Goal: Information Seeking & Learning: Learn about a topic

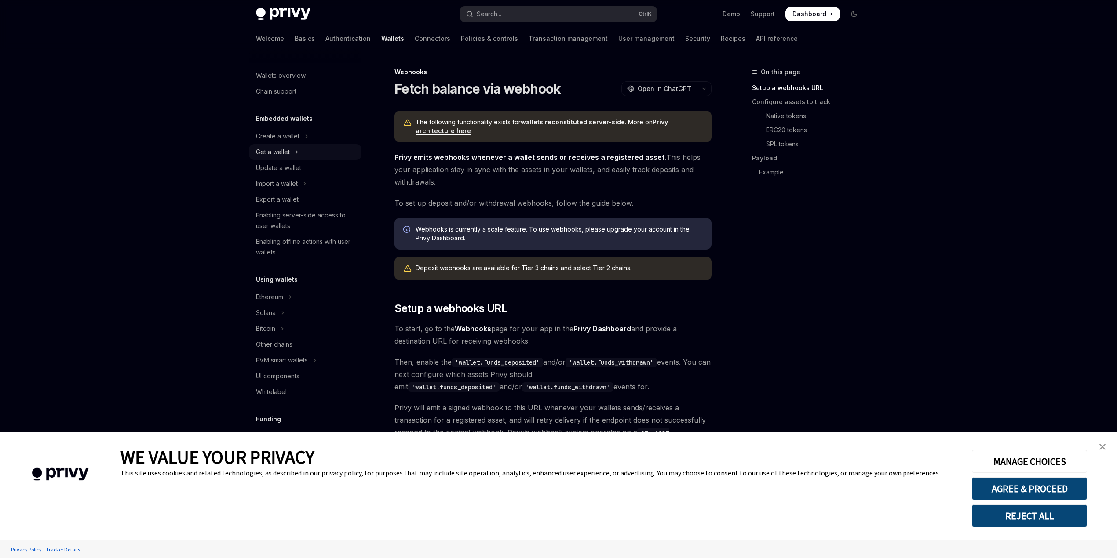
click at [299, 151] on button "Get a wallet" at bounding box center [305, 152] width 113 height 16
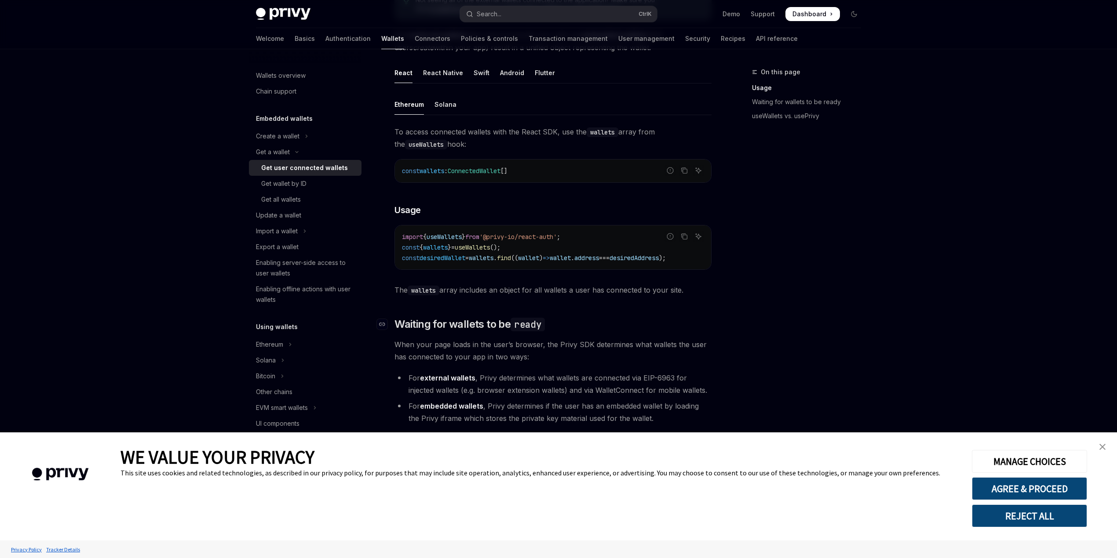
scroll to position [293, 0]
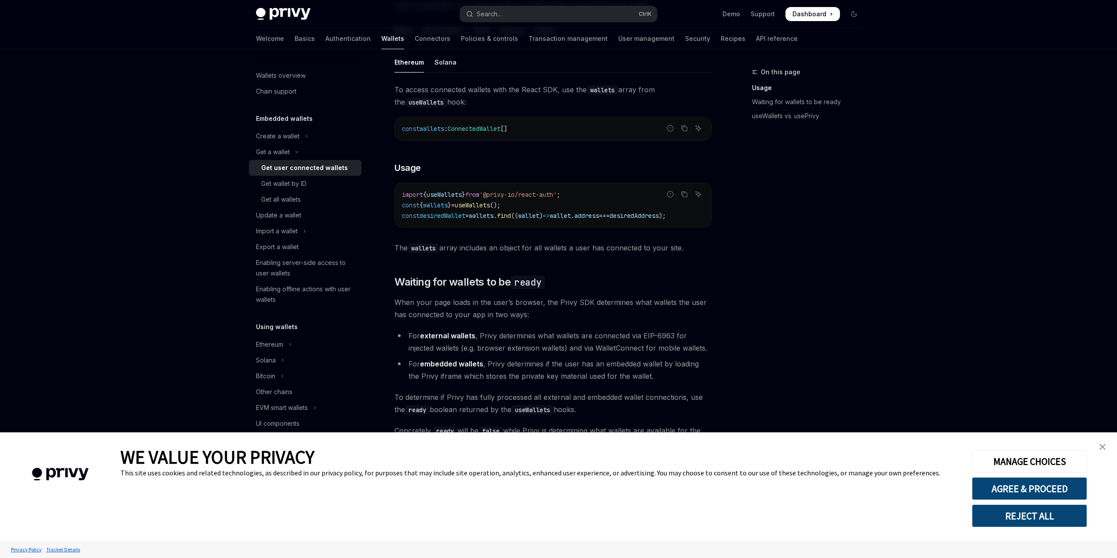
click at [1100, 447] on img "close banner" at bounding box center [1102, 447] width 6 height 6
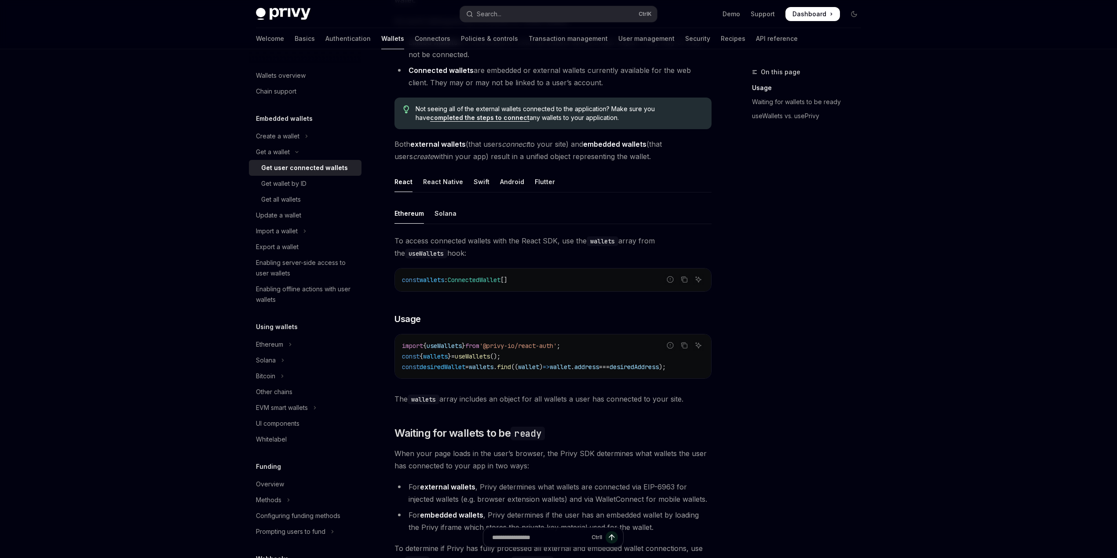
scroll to position [0, 0]
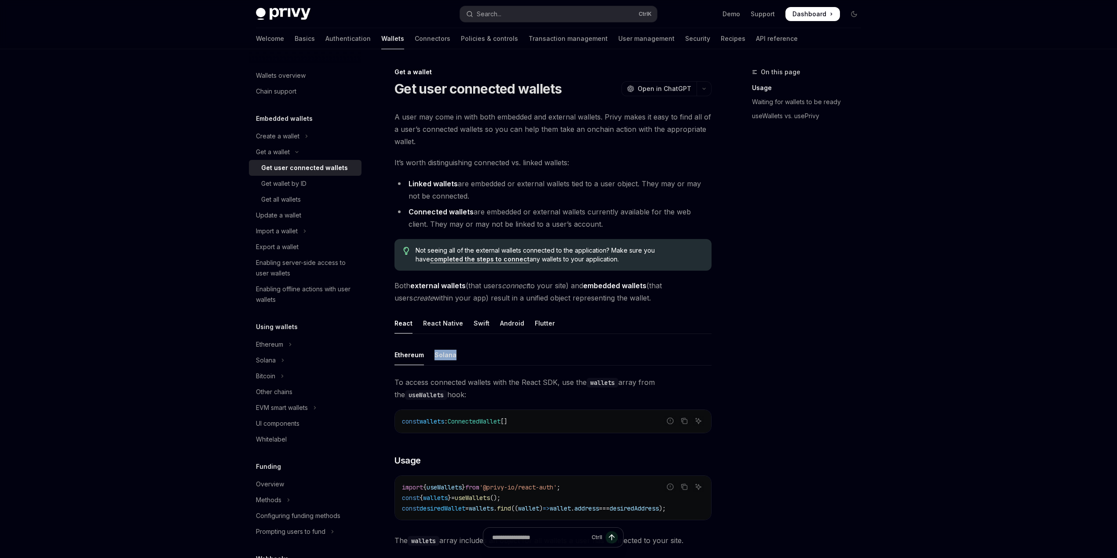
drag, startPoint x: 432, startPoint y: 352, endPoint x: 465, endPoint y: 345, distance: 34.1
click at [465, 345] on ul "Ethereum Solana" at bounding box center [552, 355] width 317 height 21
click at [548, 345] on ul "Ethereum Solana" at bounding box center [552, 355] width 317 height 21
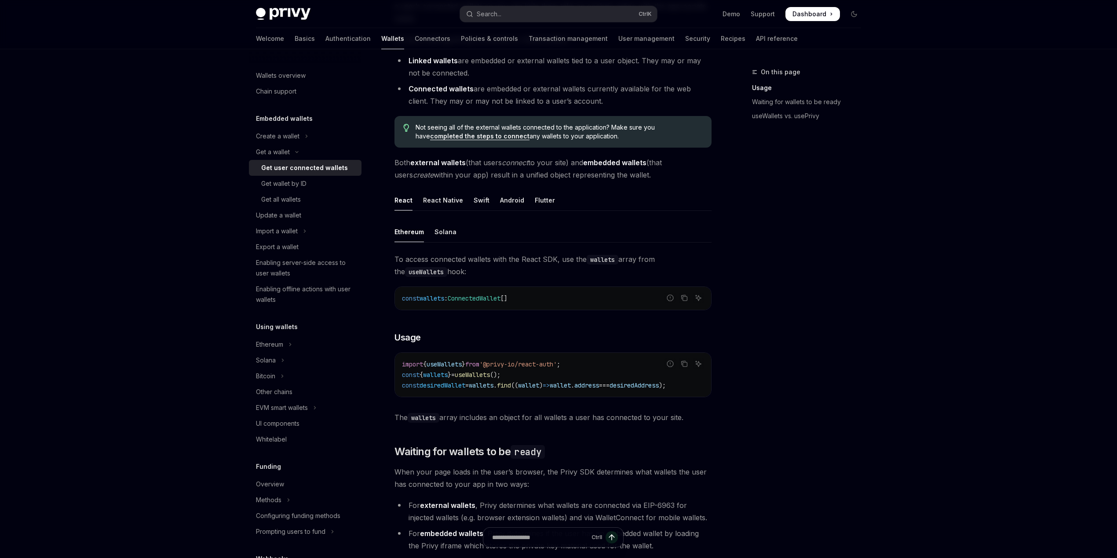
scroll to position [117, 0]
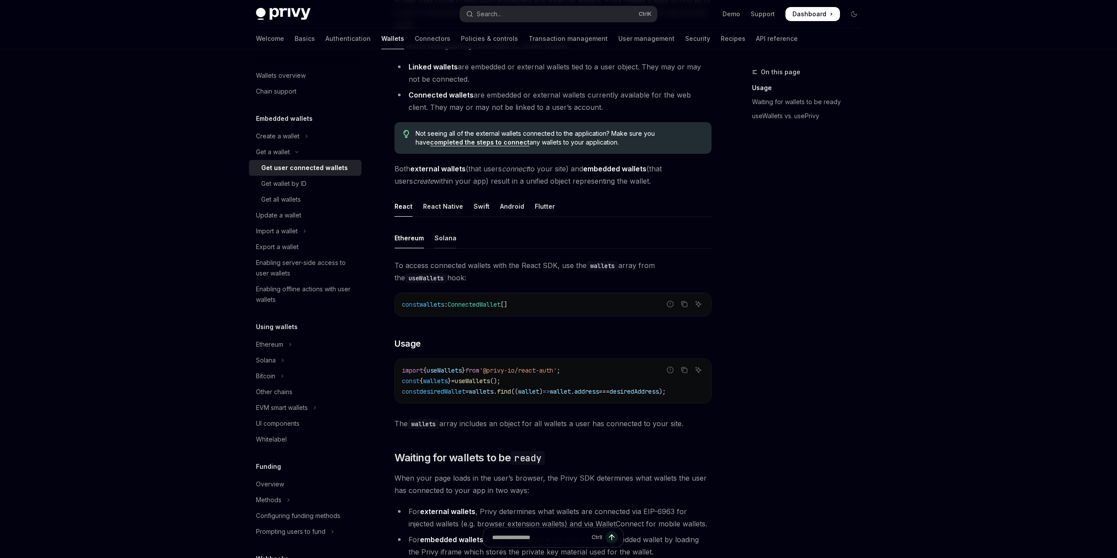
click at [448, 238] on div "Solana" at bounding box center [445, 238] width 22 height 21
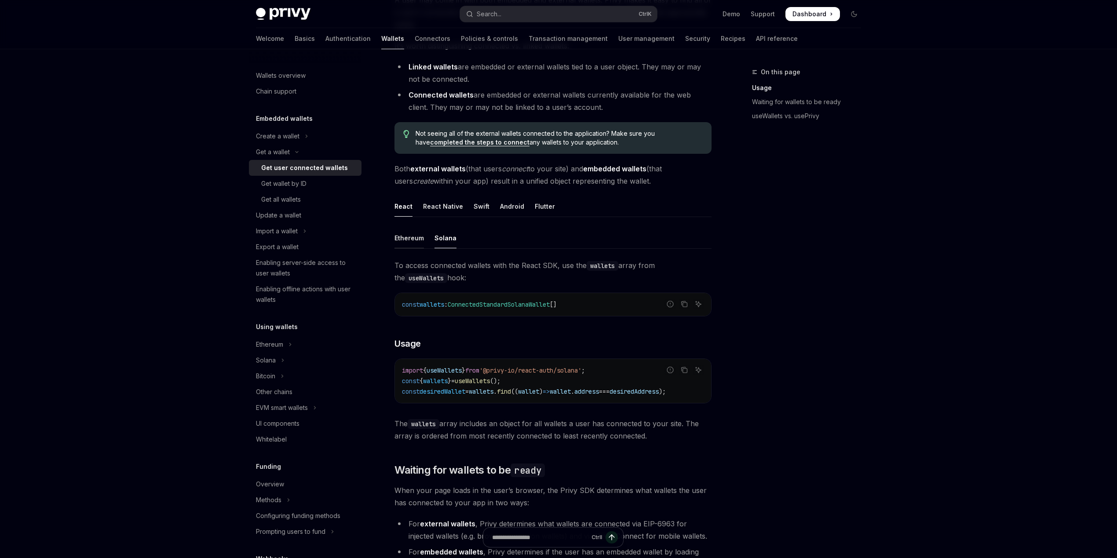
click at [394, 237] on div "Ethereum" at bounding box center [408, 238] width 29 height 21
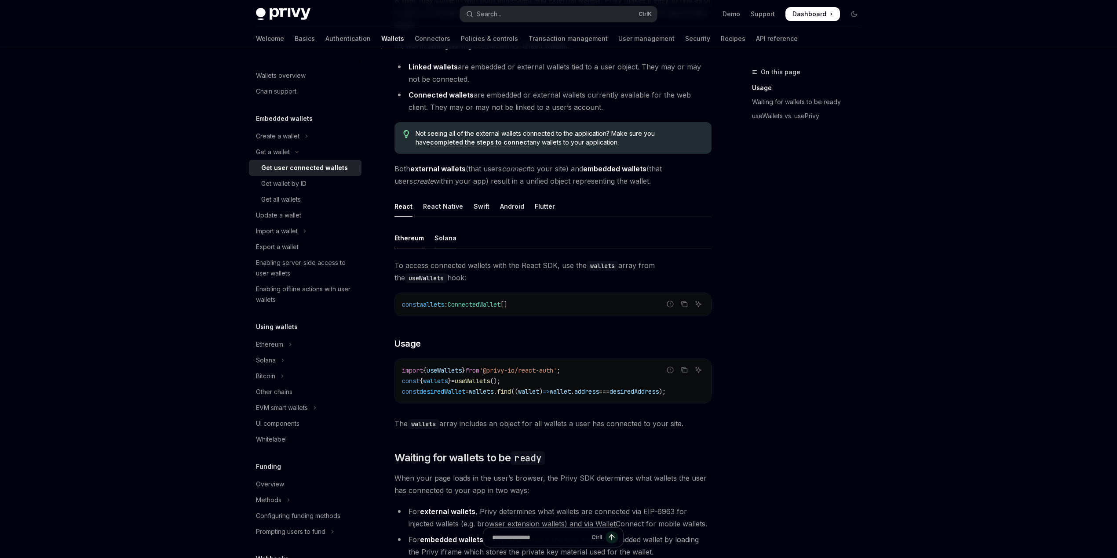
click at [435, 235] on div "Solana" at bounding box center [445, 238] width 22 height 21
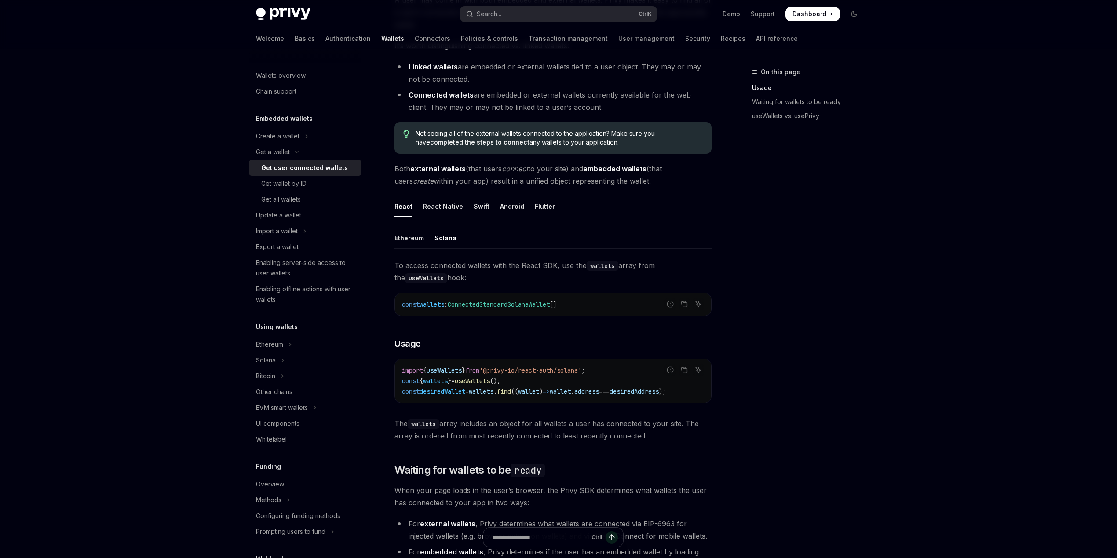
click at [417, 243] on div "Ethereum" at bounding box center [408, 238] width 29 height 21
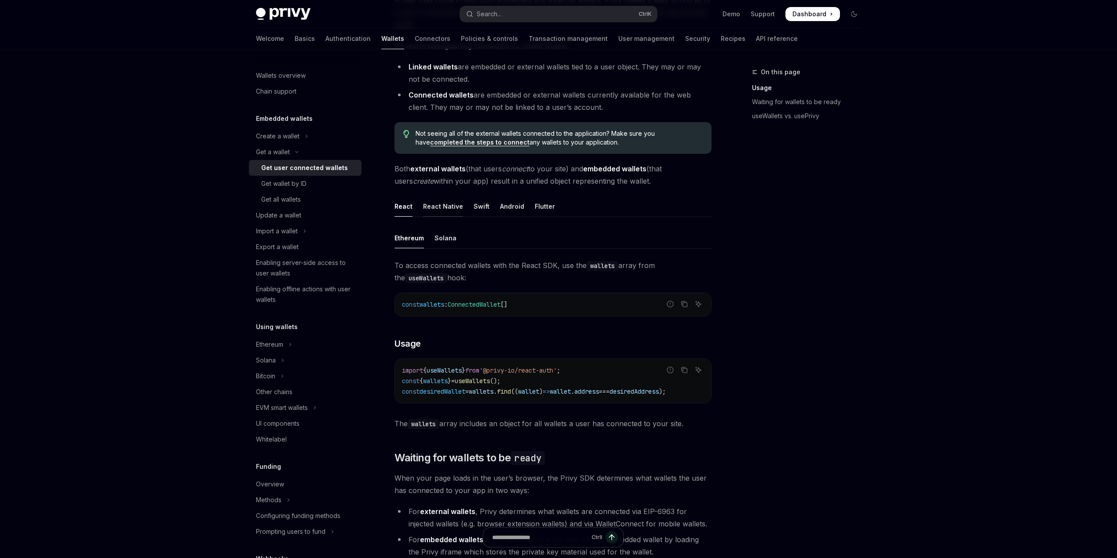
click at [441, 205] on div "React Native" at bounding box center [443, 206] width 40 height 21
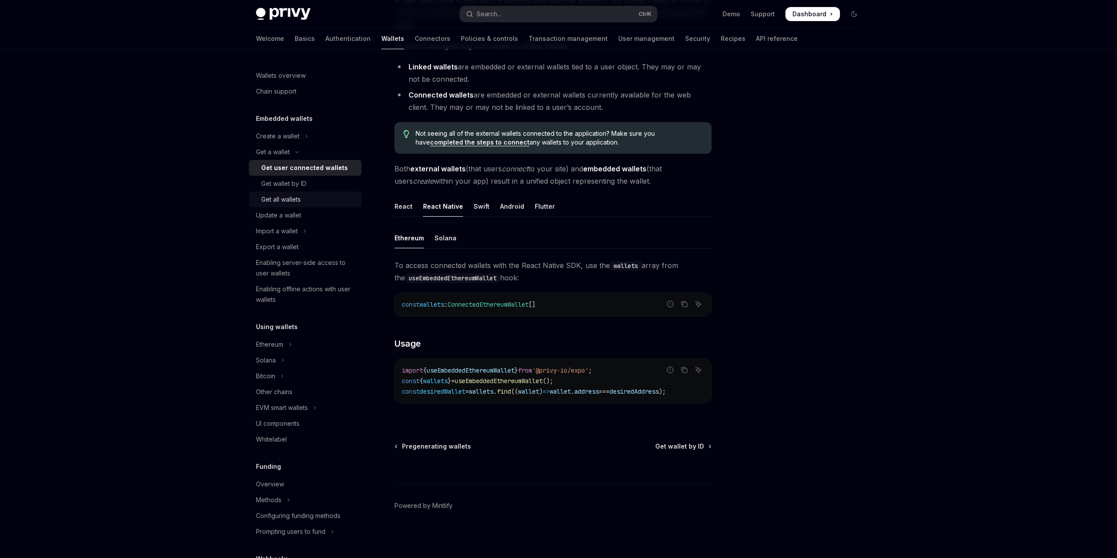
click at [287, 196] on div "Get all wallets" at bounding box center [281, 199] width 40 height 11
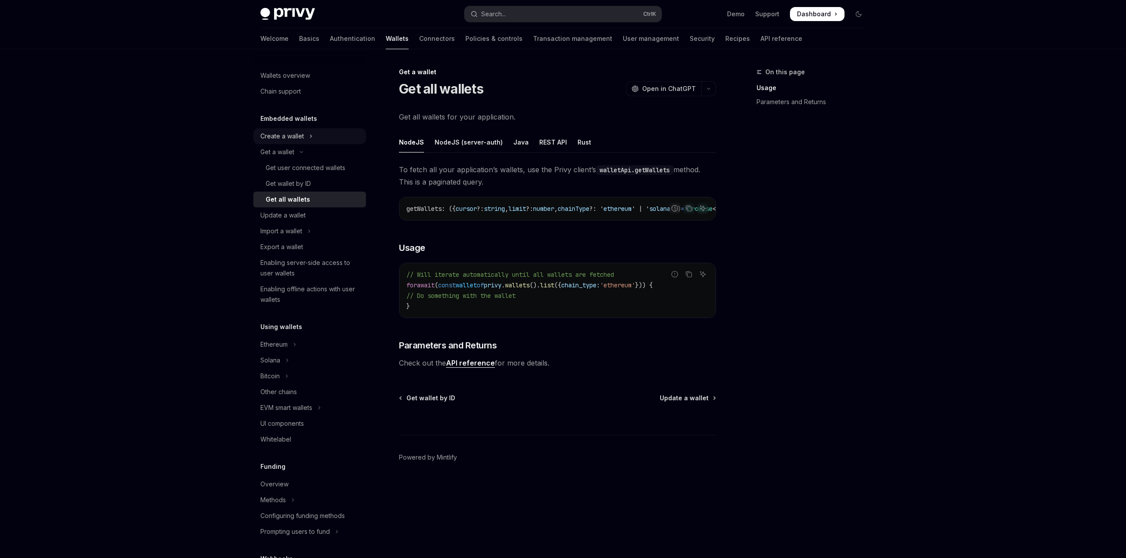
click at [317, 137] on button "Create a wallet" at bounding box center [309, 136] width 113 height 16
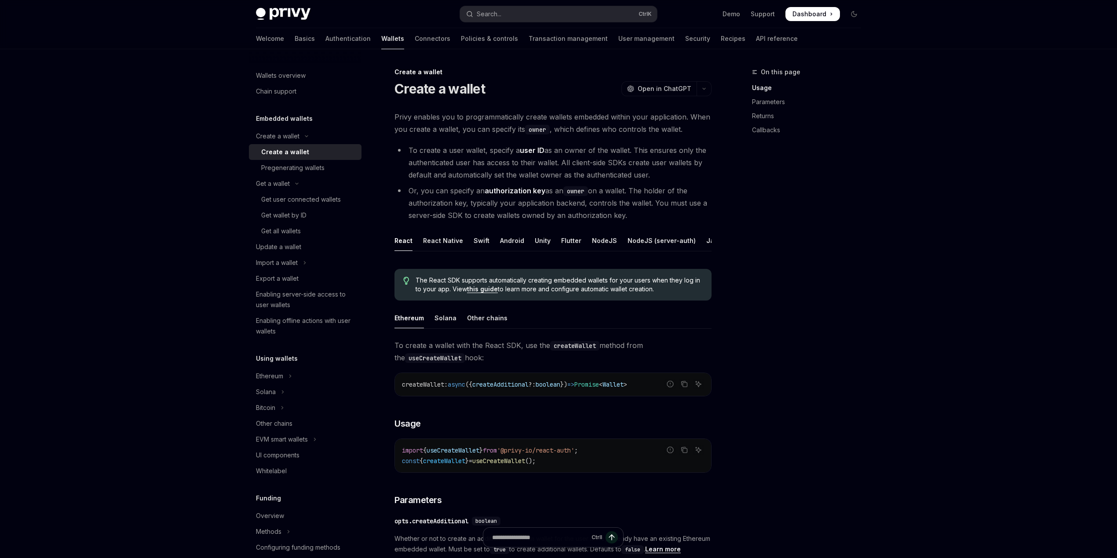
click at [310, 152] on div "Create a wallet" at bounding box center [308, 152] width 95 height 11
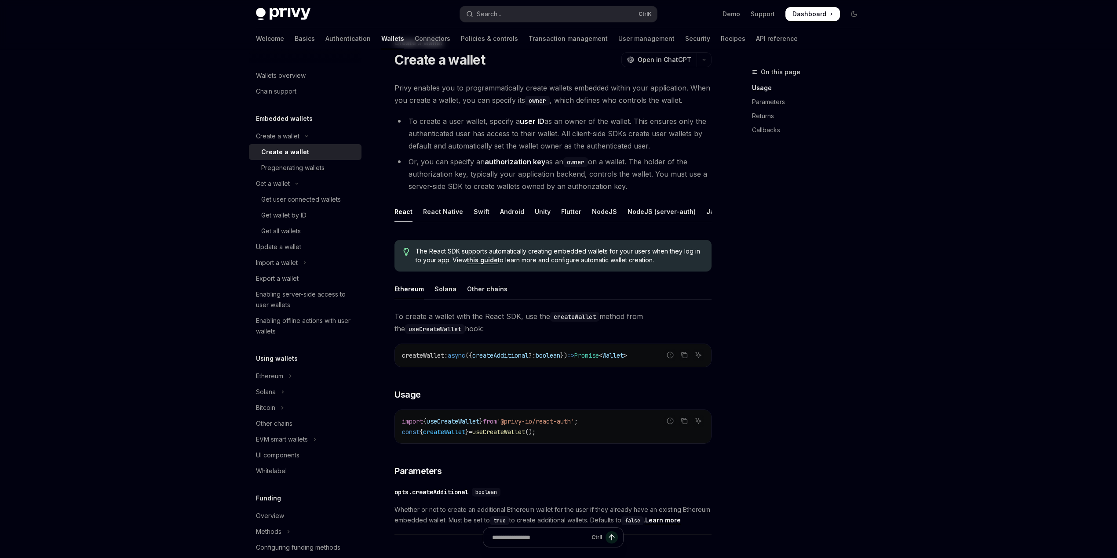
scroll to position [58, 0]
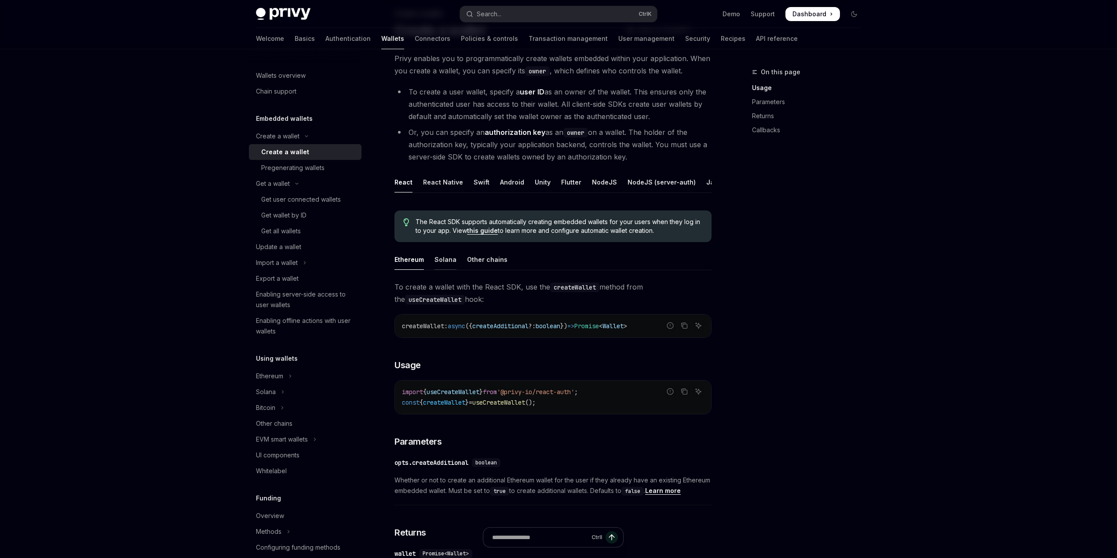
click at [438, 269] on div "Solana" at bounding box center [445, 259] width 22 height 21
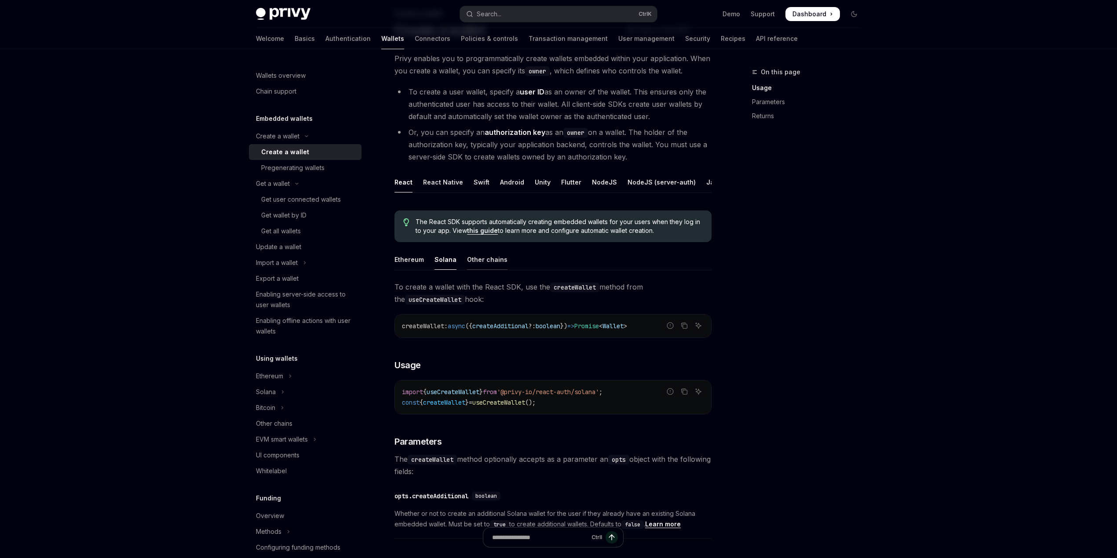
click at [479, 270] on div "Other chains" at bounding box center [487, 259] width 40 height 21
type textarea "*"
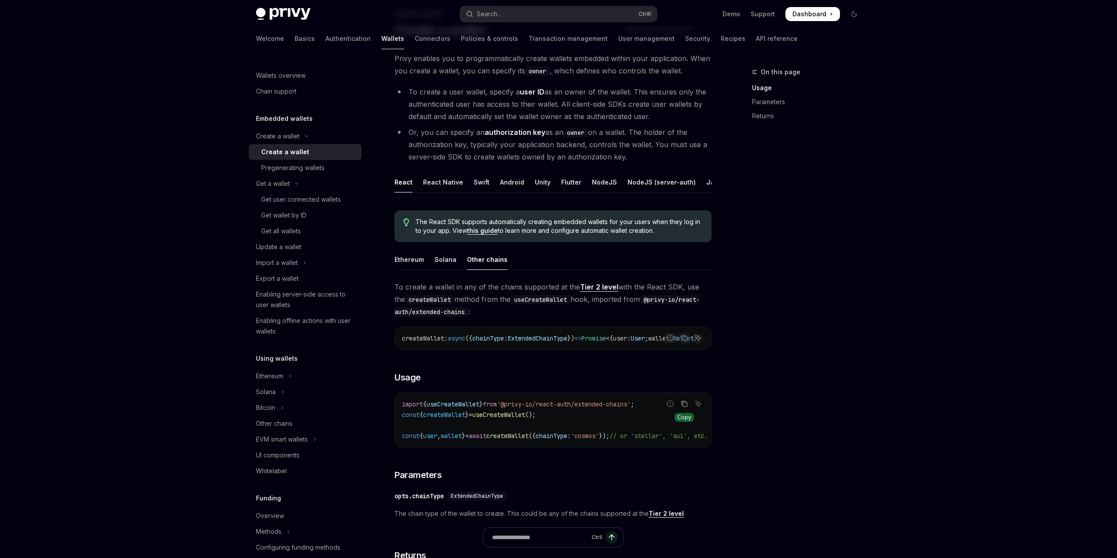
click at [681, 408] on icon "Copy the contents from the code block" at bounding box center [684, 404] width 7 height 7
click at [841, 362] on div "On this page Usage Parameters Returns" at bounding box center [801, 313] width 134 height 492
click at [858, 403] on div "On this page Usage Parameters Returns" at bounding box center [801, 313] width 134 height 492
click at [869, 359] on div "Wallets overview Chain support Embedded wallets Create a wallet Create a wallet…" at bounding box center [558, 421] width 647 height 860
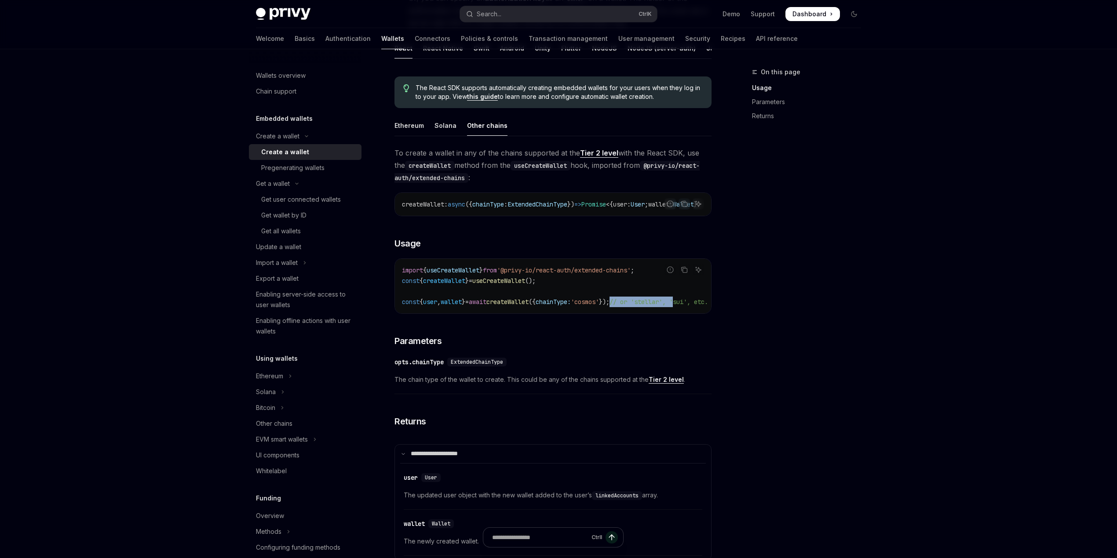
scroll to position [0, 59]
drag, startPoint x: 645, startPoint y: 312, endPoint x: 709, endPoint y: 316, distance: 63.9
click at [709, 307] on code "import { useCreateWallet } from '@privy-io/react-auth/extended-chains' ; const …" at bounding box center [547, 286] width 327 height 42
click at [629, 294] on code "import { useCreateWallet } from '@privy-io/react-auth/extended-chains' ; const …" at bounding box center [547, 286] width 327 height 42
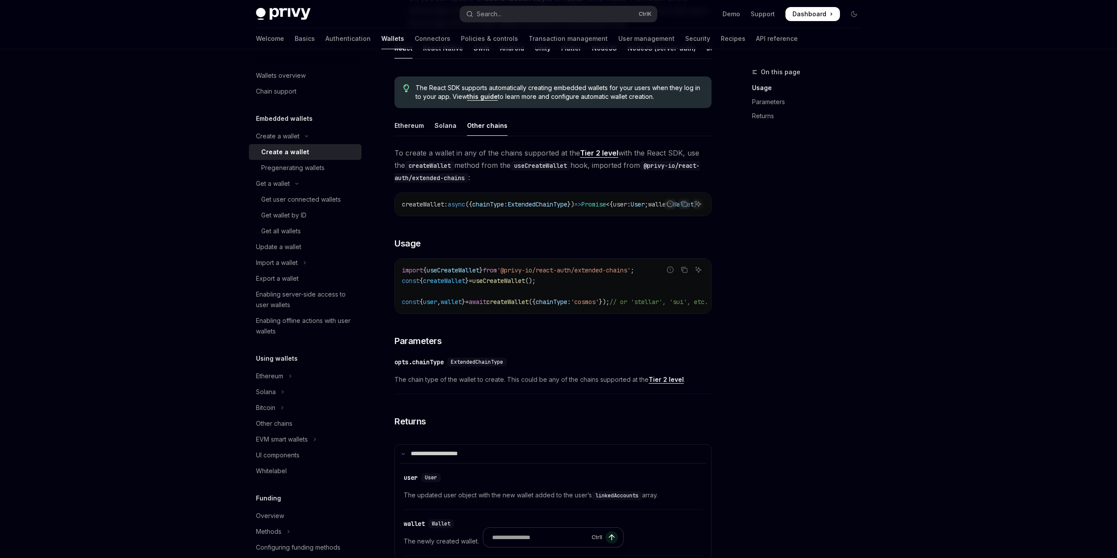
click at [632, 394] on div "​ opts.chainType ExtendedChainType The chain type of the wallet to create. This…" at bounding box center [552, 374] width 317 height 42
click at [445, 136] on div "Solana" at bounding box center [445, 125] width 22 height 21
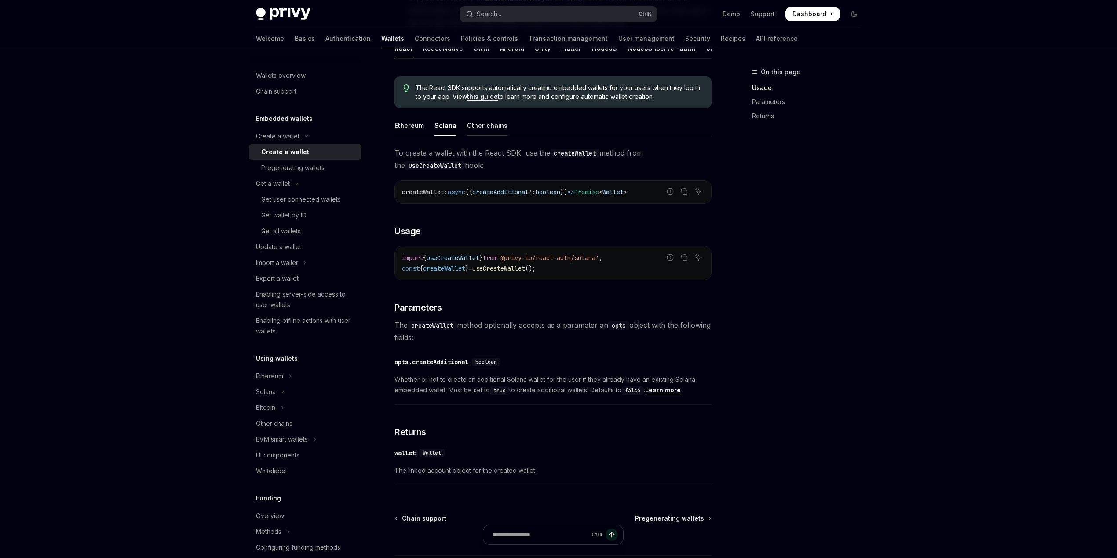
click at [468, 132] on div "Other chains" at bounding box center [487, 125] width 40 height 21
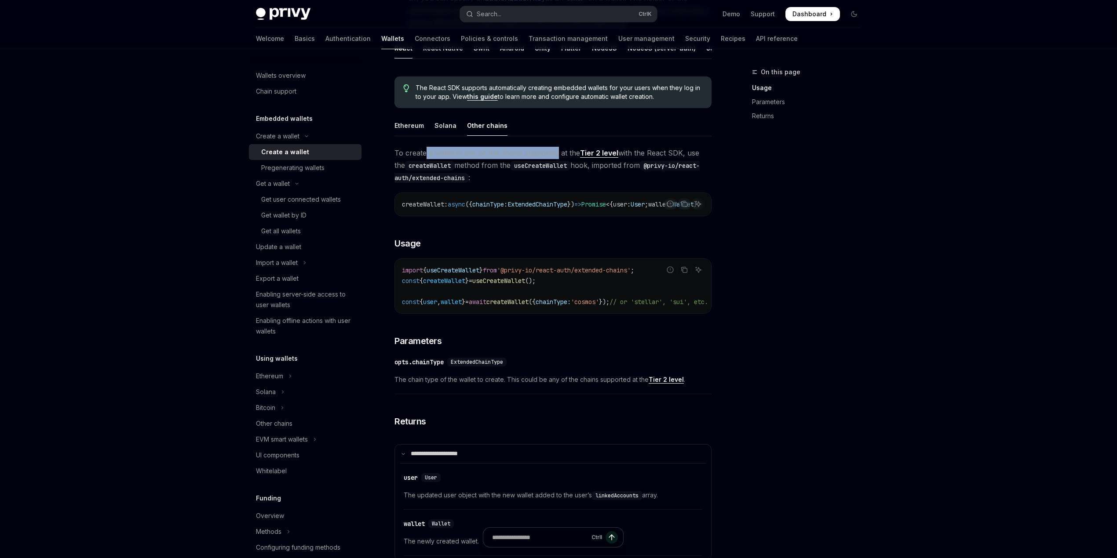
drag, startPoint x: 424, startPoint y: 164, endPoint x: 569, endPoint y: 159, distance: 144.8
click at [568, 159] on span "To create a wallet in any of the chains supported at the Tier 2 level with the …" at bounding box center [552, 165] width 317 height 37
click at [604, 158] on link "Tier 2 level" at bounding box center [599, 153] width 38 height 9
click at [403, 136] on div "Ethereum" at bounding box center [408, 125] width 29 height 21
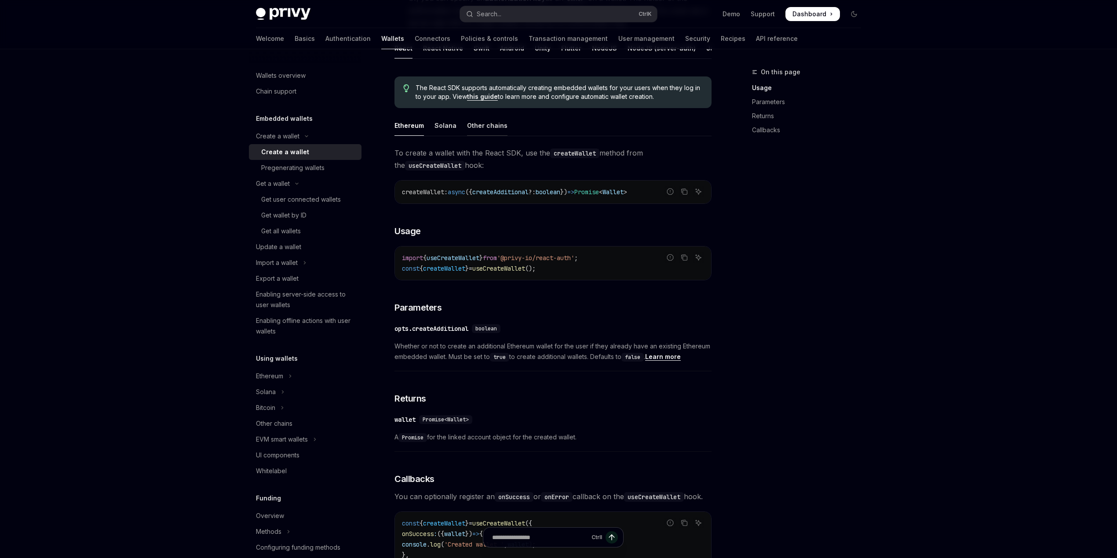
click at [491, 136] on div "Other chains" at bounding box center [487, 125] width 40 height 21
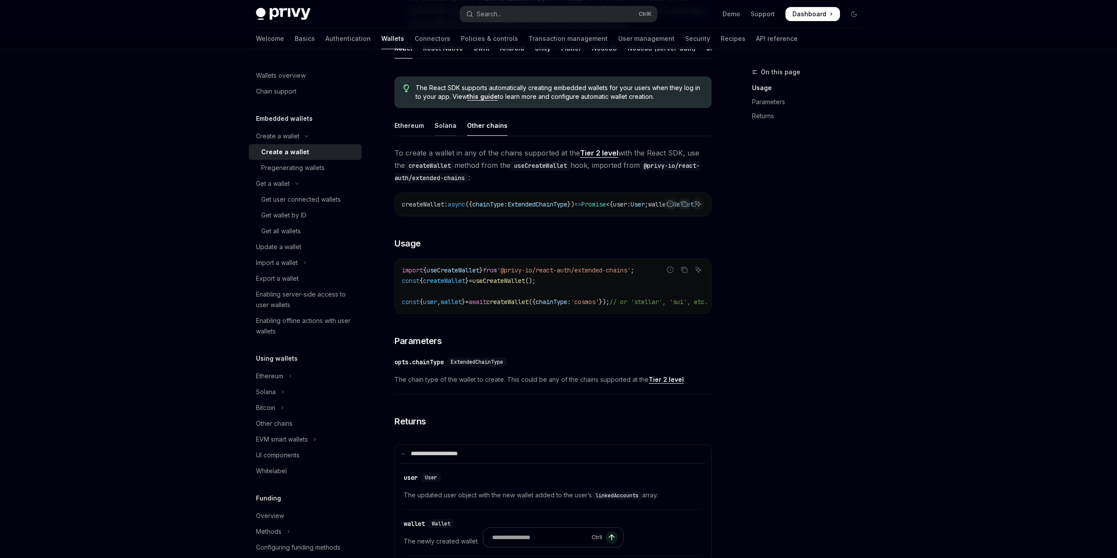
click at [449, 135] on div "Solana" at bounding box center [445, 125] width 22 height 21
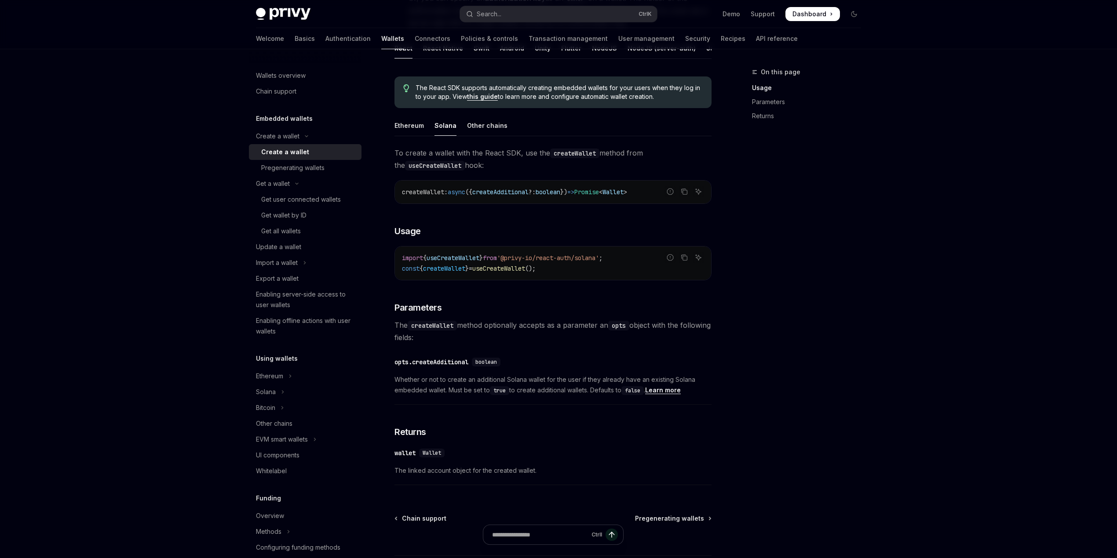
click at [424, 128] on ul "Ethereum Solana Other chains" at bounding box center [552, 125] width 317 height 21
click at [418, 129] on div "Ethereum" at bounding box center [408, 125] width 29 height 21
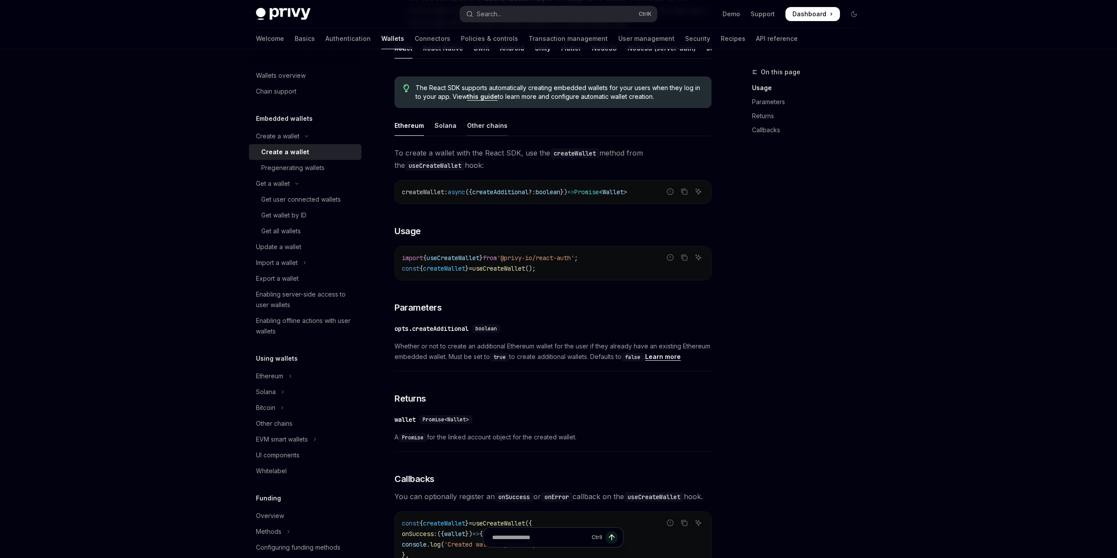
click at [479, 135] on div "Other chains" at bounding box center [487, 125] width 40 height 21
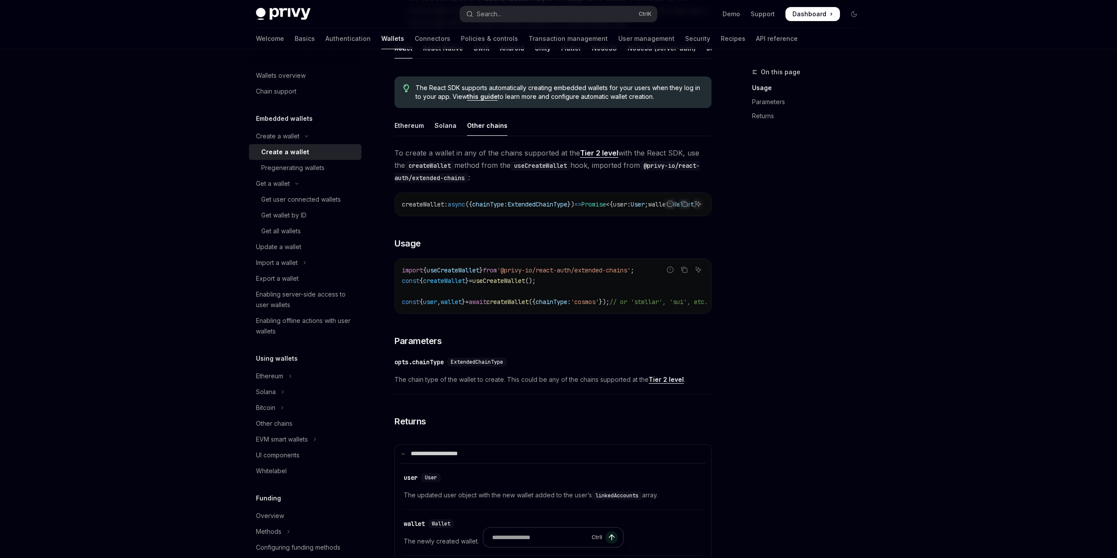
click at [399, 127] on div "Ethereum" at bounding box center [408, 125] width 29 height 21
type textarea "*"
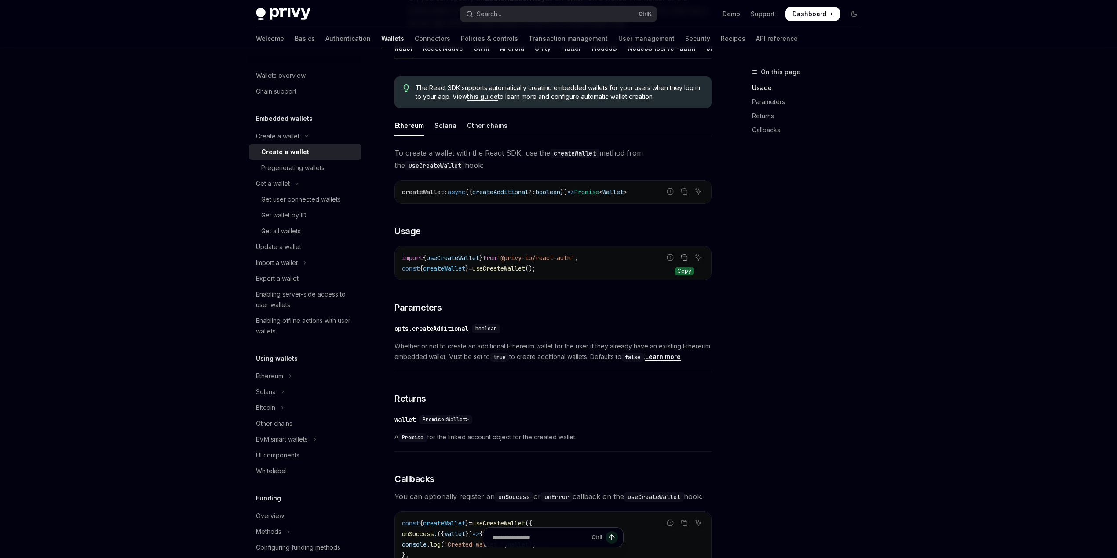
click at [683, 261] on icon "Copy the contents from the code block" at bounding box center [684, 257] width 7 height 7
click at [688, 263] on button "Copy the contents from the code block" at bounding box center [683, 257] width 11 height 11
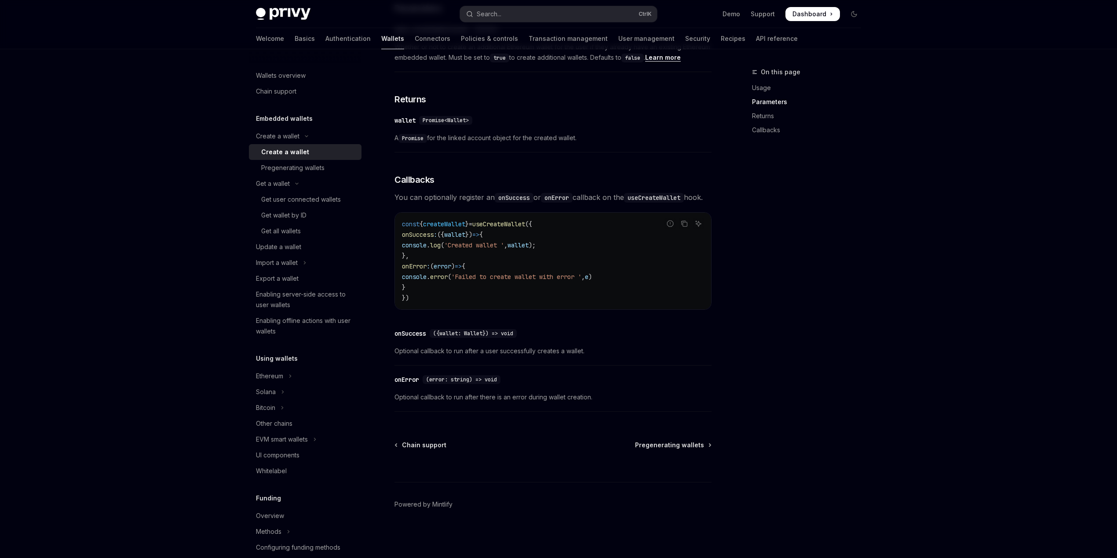
scroll to position [515, 0]
drag, startPoint x: 282, startPoint y: 435, endPoint x: 310, endPoint y: 437, distance: 28.2
click at [310, 437] on button "EVM smart wallets" at bounding box center [305, 440] width 113 height 16
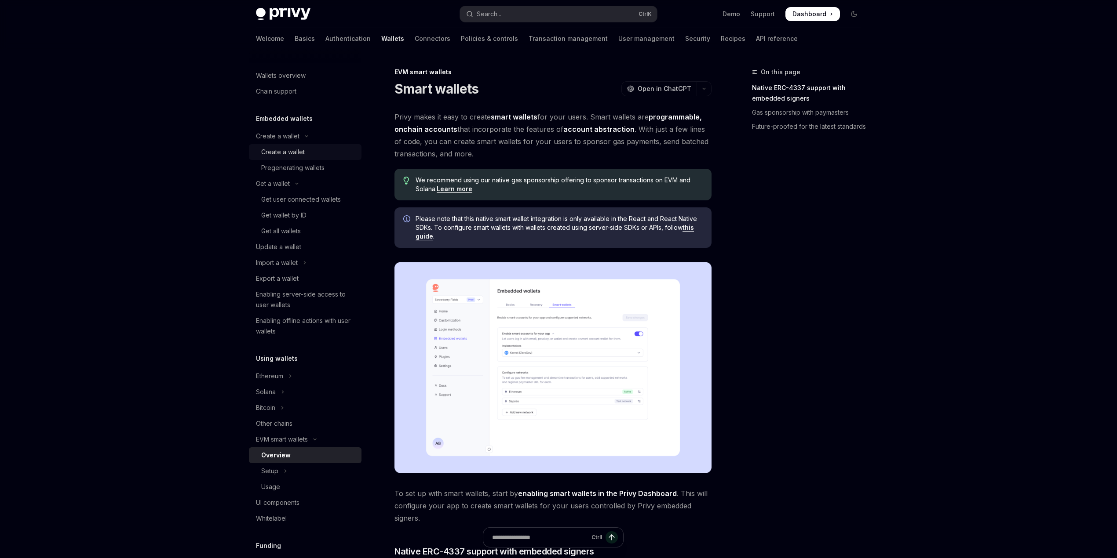
click at [285, 147] on div "Create a wallet" at bounding box center [283, 152] width 44 height 11
type textarea "*"
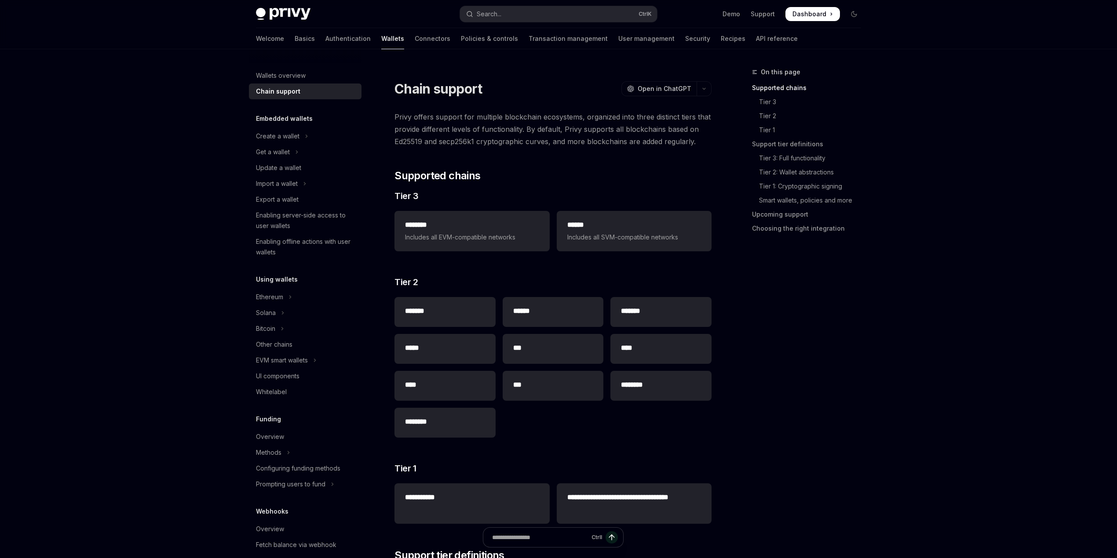
type textarea "*"
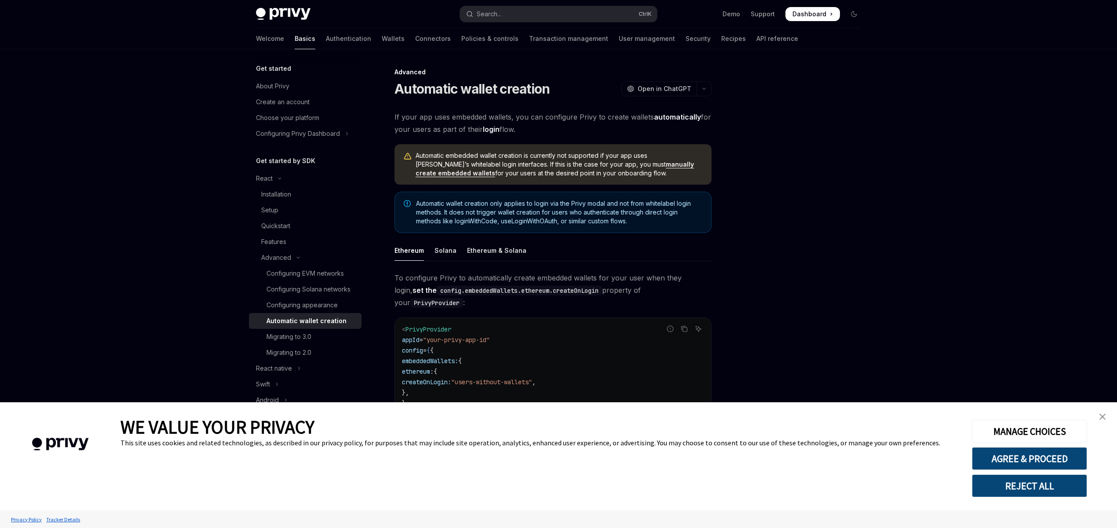
click at [1097, 415] on link "close banner" at bounding box center [1102, 417] width 18 height 18
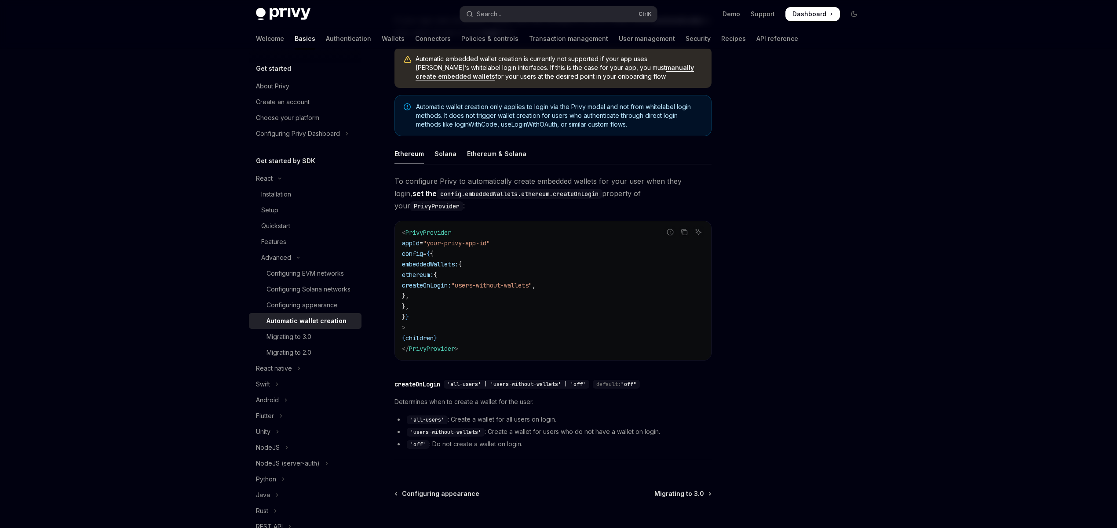
scroll to position [117, 0]
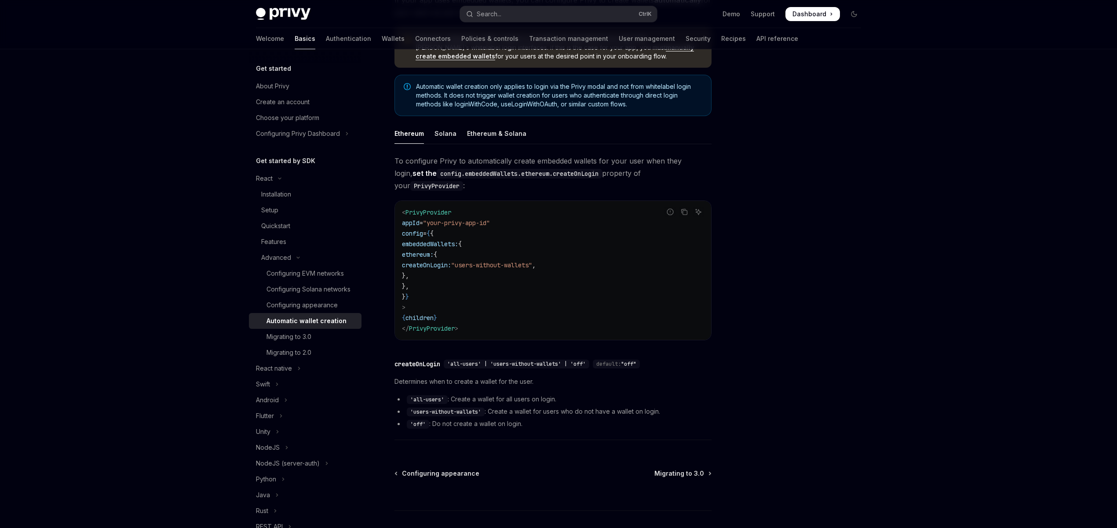
click at [502, 361] on span "'all-users' | 'users-without-wallets' | 'off'" at bounding box center [516, 364] width 138 height 7
click at [531, 361] on span "'all-users' | 'users-without-wallets' | 'off'" at bounding box center [516, 364] width 138 height 7
click at [542, 361] on span "'all-users' | 'users-without-wallets' | 'off'" at bounding box center [516, 364] width 138 height 7
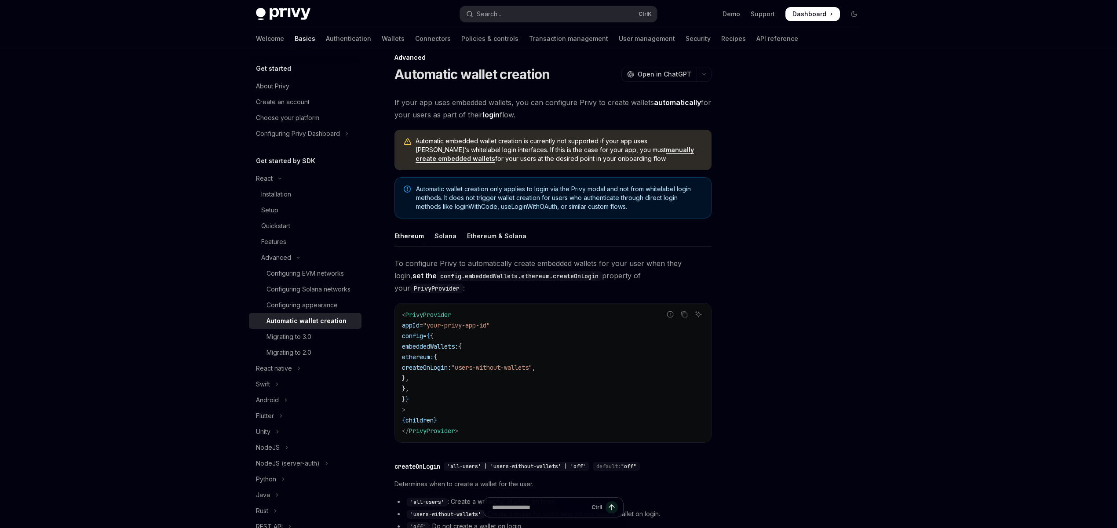
scroll to position [0, 0]
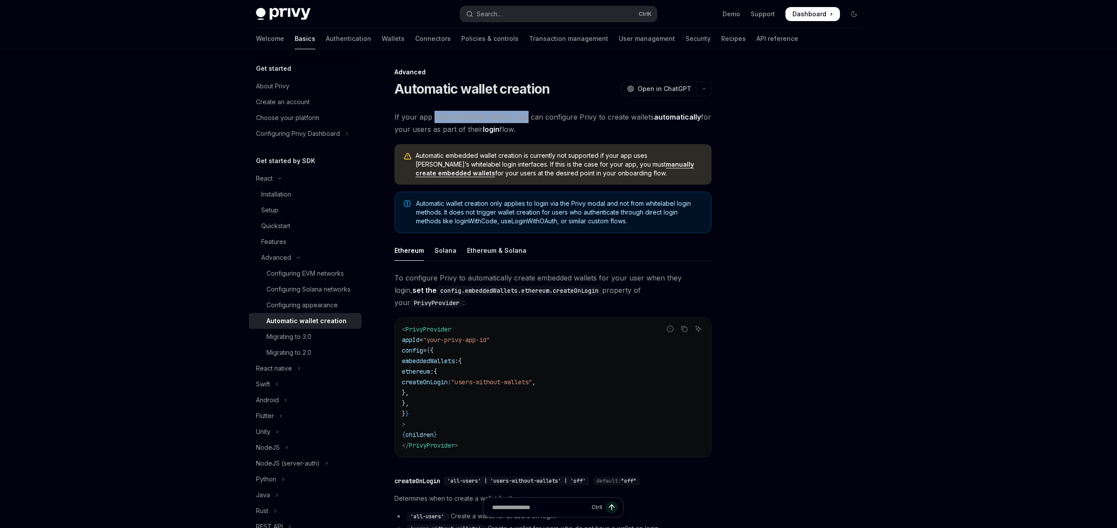
drag, startPoint x: 437, startPoint y: 118, endPoint x: 527, endPoint y: 117, distance: 90.1
click at [527, 117] on span "If your app uses embedded wallets, you can configure Privy to create wallets au…" at bounding box center [552, 123] width 317 height 25
drag, startPoint x: 433, startPoint y: 277, endPoint x: 560, endPoint y: 277, distance: 126.6
click at [560, 277] on span "To configure Privy to automatically create embedded wallets for your user when …" at bounding box center [552, 290] width 317 height 37
click at [591, 280] on span "To configure Privy to automatically create embedded wallets for your user when …" at bounding box center [552, 290] width 317 height 37
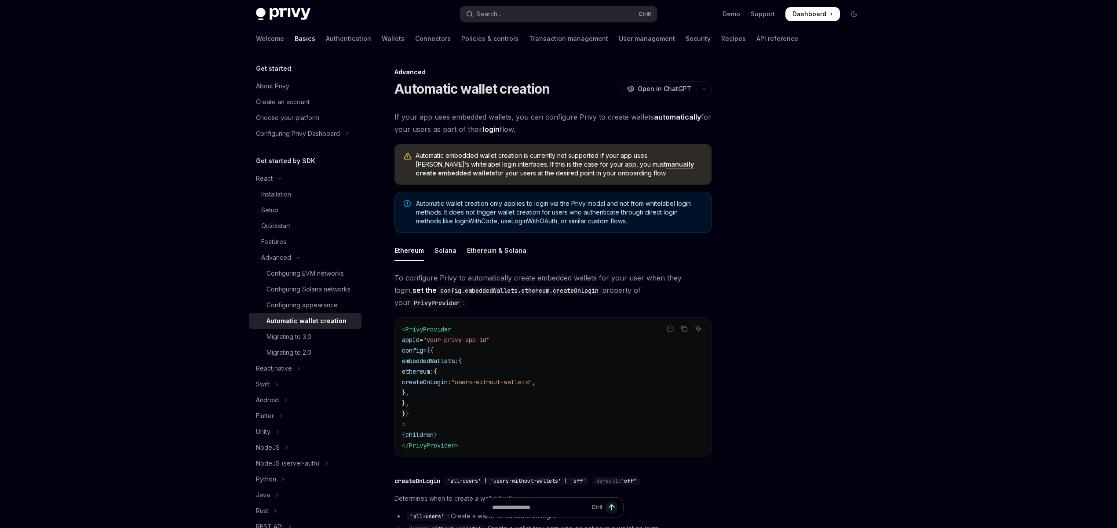
scroll to position [164, 0]
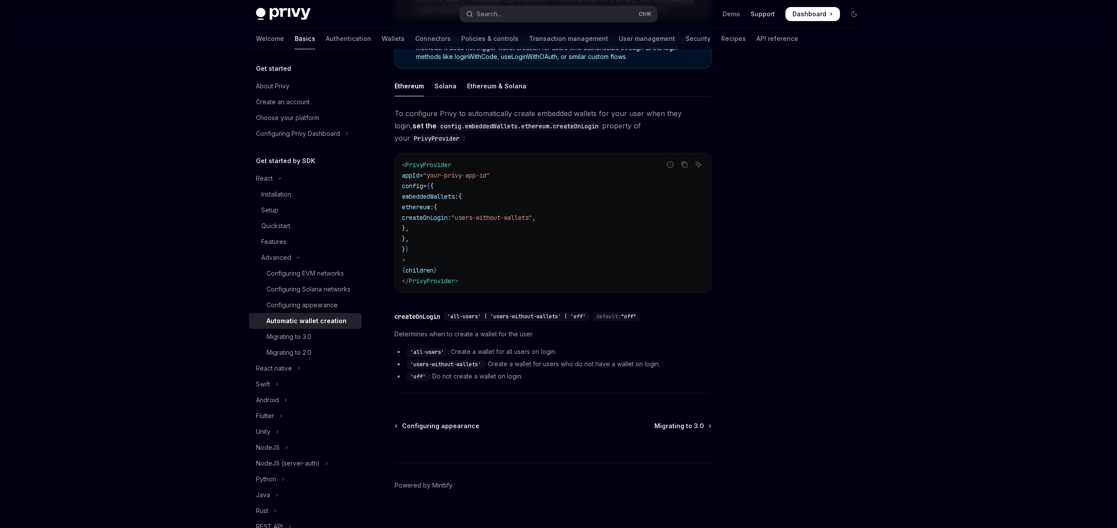
click at [761, 16] on link "Support" at bounding box center [762, 14] width 24 height 9
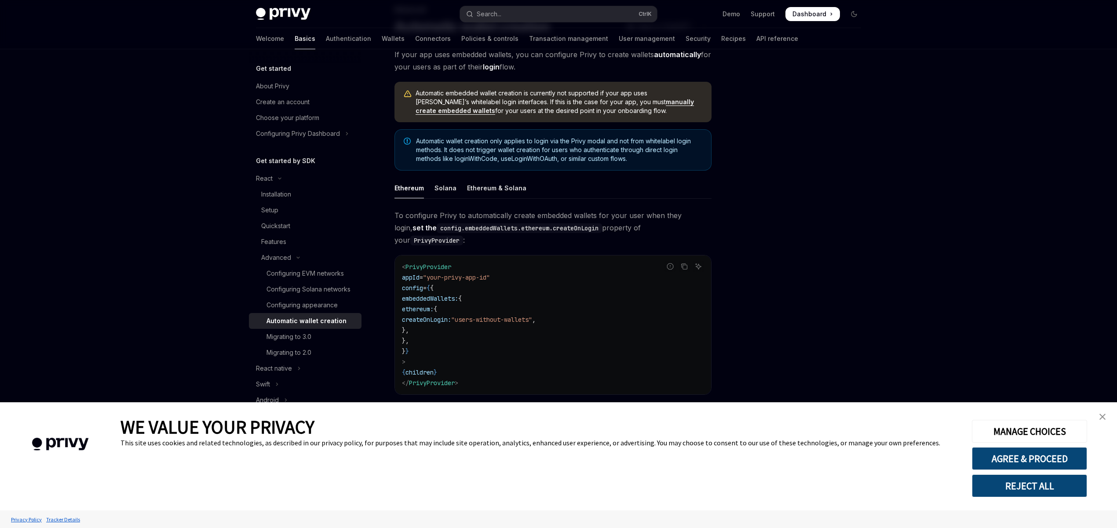
scroll to position [47, 0]
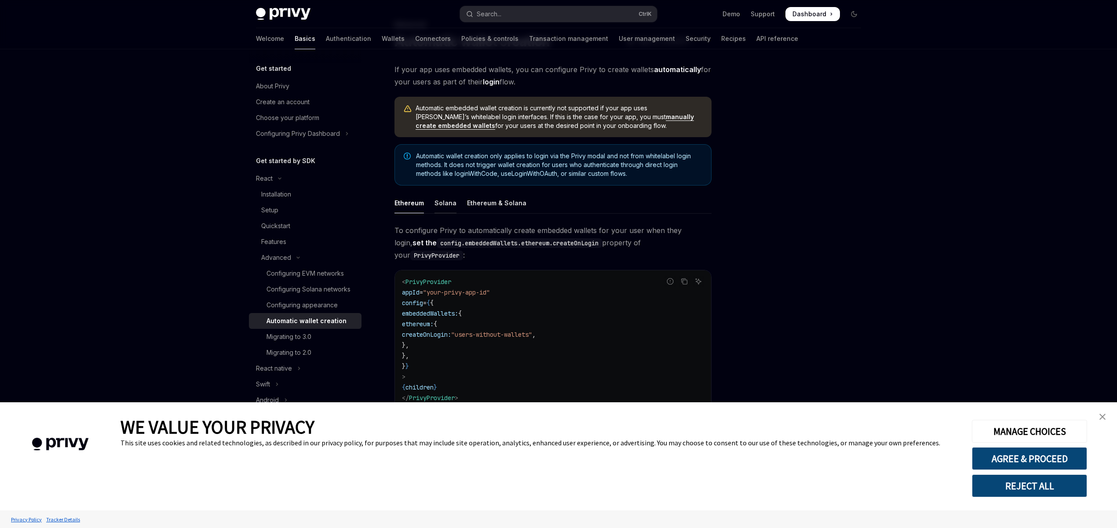
click at [439, 210] on div "Solana" at bounding box center [445, 203] width 22 height 21
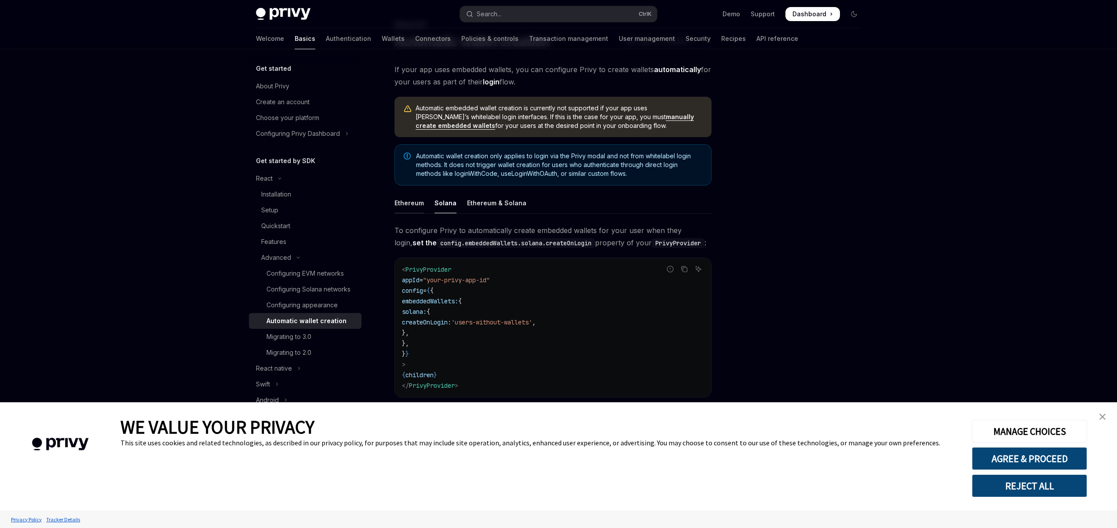
click at [412, 204] on div "Ethereum" at bounding box center [408, 203] width 29 height 21
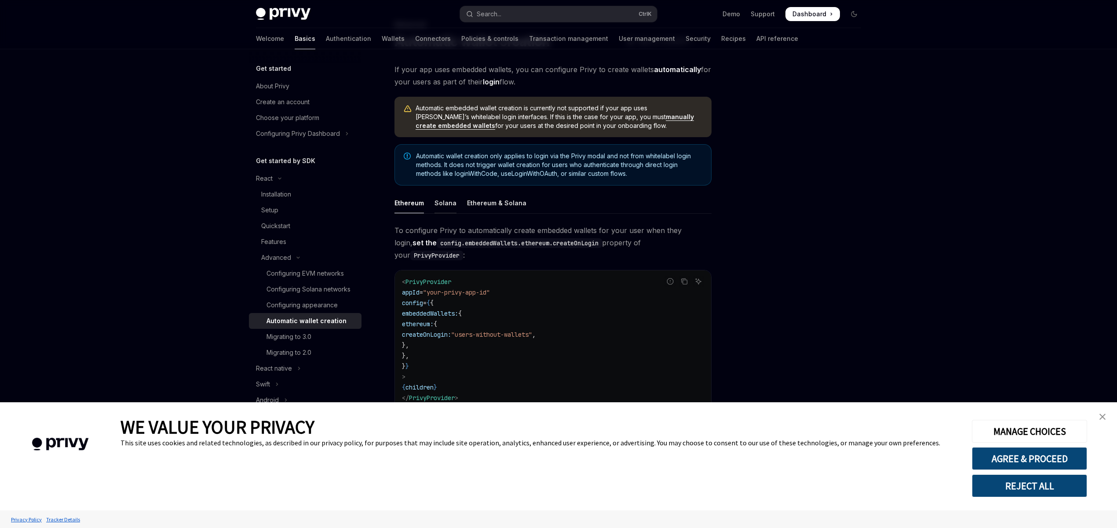
click at [435, 203] on div "Solana" at bounding box center [445, 203] width 22 height 21
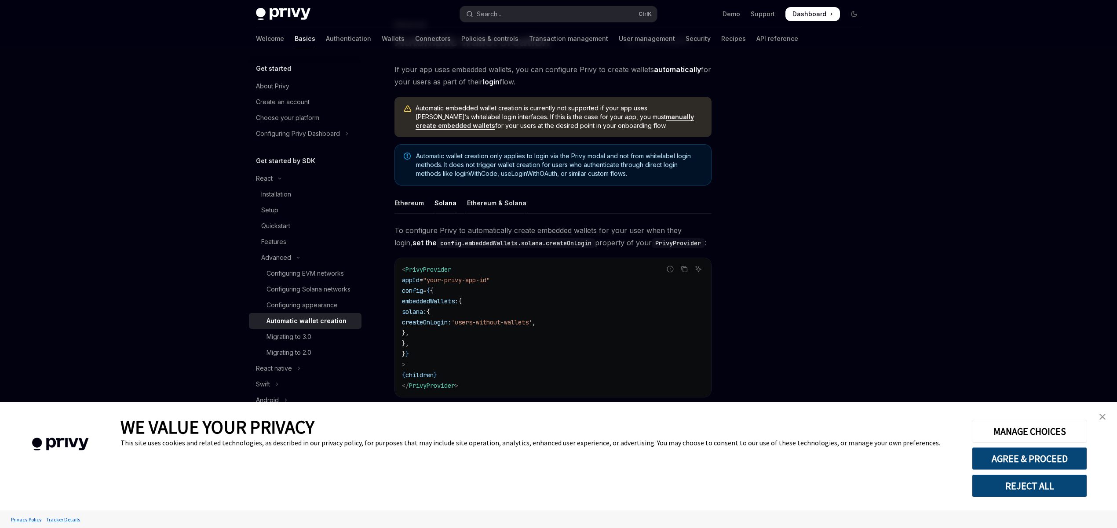
click at [475, 204] on div "Ethereum & Solana" at bounding box center [496, 203] width 59 height 21
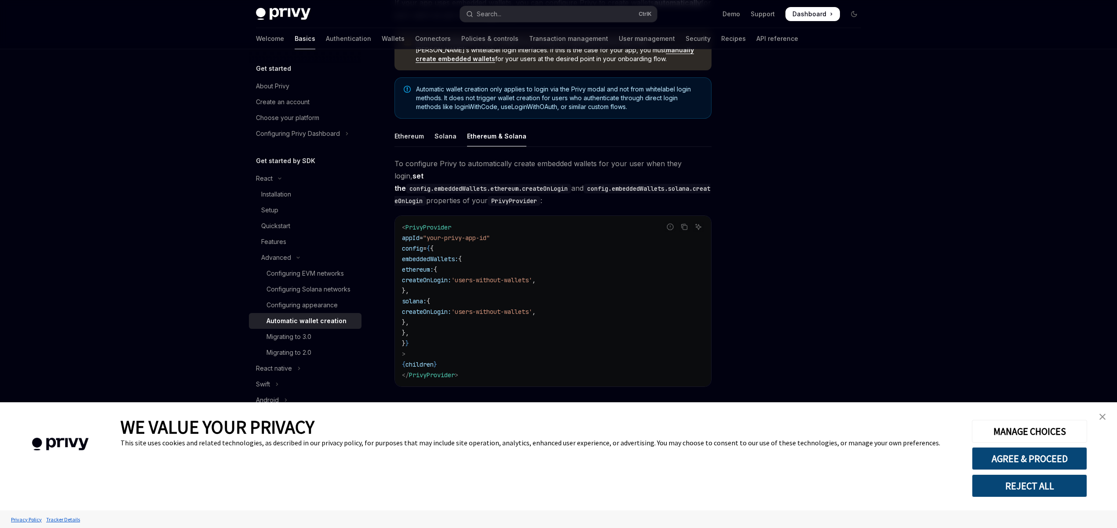
scroll to position [118, 0]
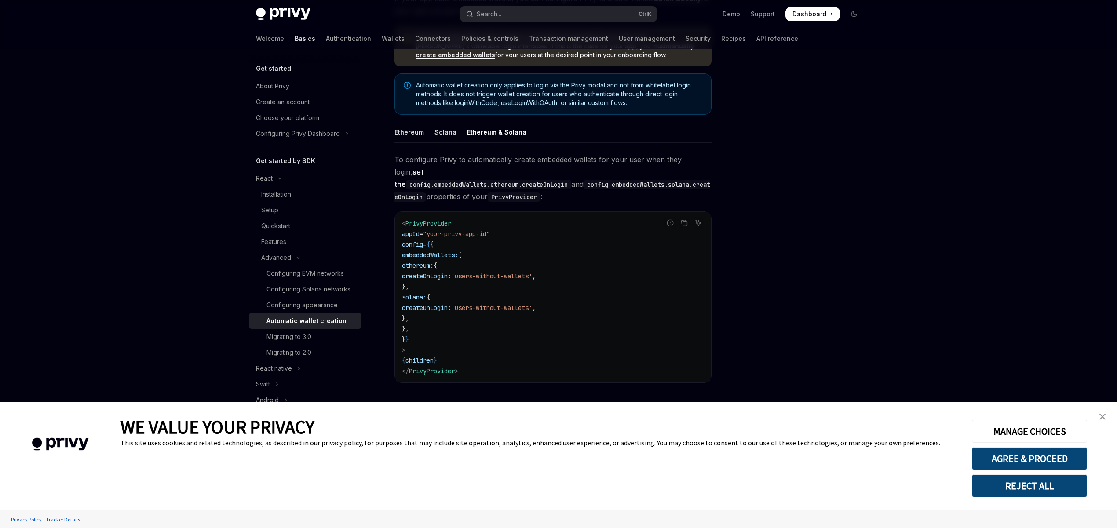
drag, startPoint x: 1103, startPoint y: 417, endPoint x: 1091, endPoint y: 417, distance: 11.4
click at [1103, 417] on img "close banner" at bounding box center [1102, 417] width 6 height 6
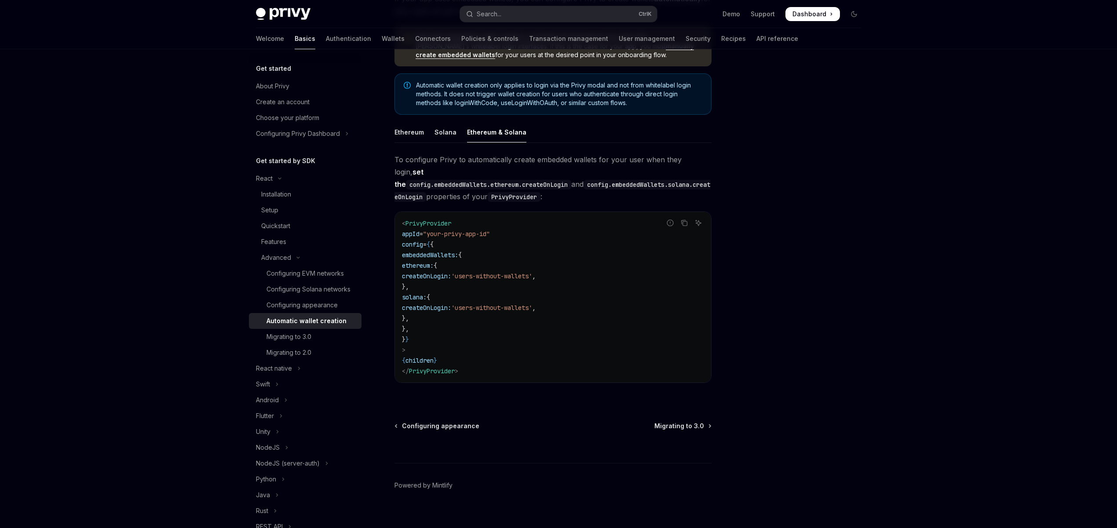
click at [447, 251] on span "embeddedWallets:" at bounding box center [430, 255] width 56 height 8
click at [409, 325] on span "}," at bounding box center [405, 329] width 7 height 8
click at [930, 221] on div "Skip to main content Privy Docs home page Search... Ctrl K Demo Support Dashboa…" at bounding box center [558, 210] width 1117 height 657
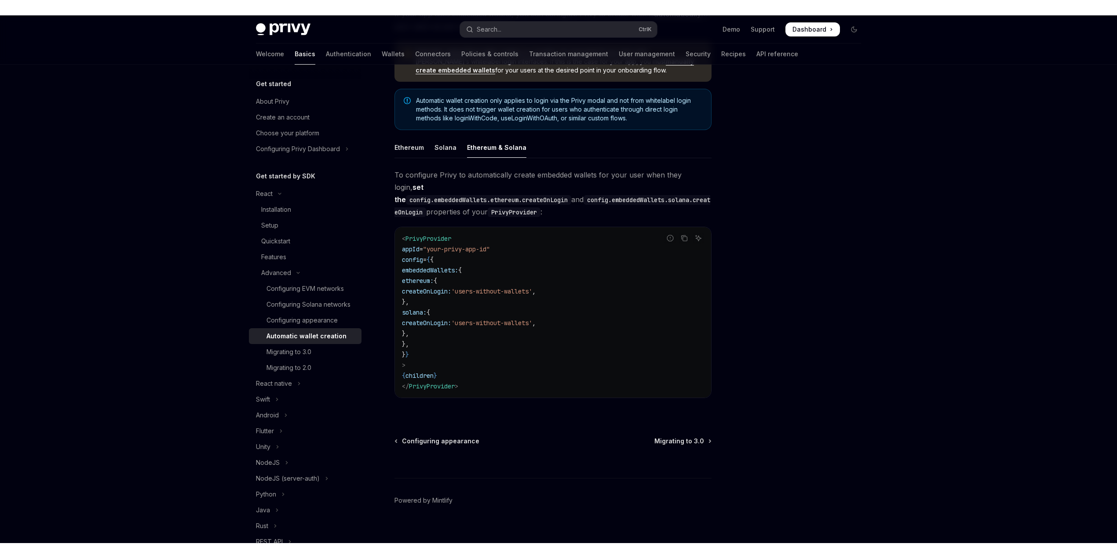
scroll to position [88, 0]
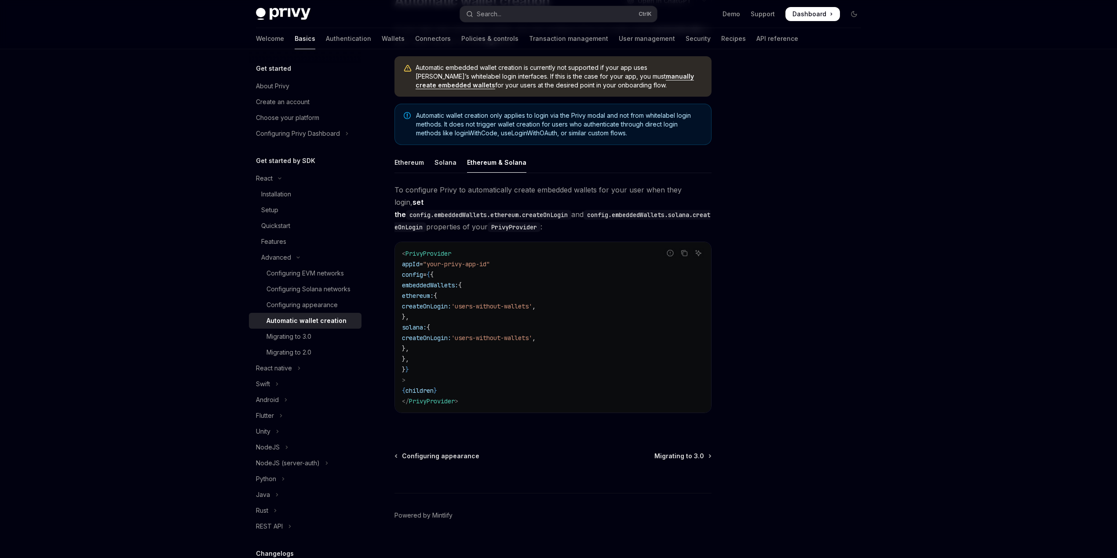
click at [535, 215] on code "config.embeddedWallets.solana.createOnLogin" at bounding box center [552, 221] width 316 height 22
drag, startPoint x: 528, startPoint y: 194, endPoint x: 652, endPoint y: 186, distance: 123.4
click at [652, 186] on span "To configure Privy to automatically create embedded wallets for your user when …" at bounding box center [552, 208] width 317 height 49
click at [540, 222] on code "PrivyProvider" at bounding box center [514, 227] width 53 height 10
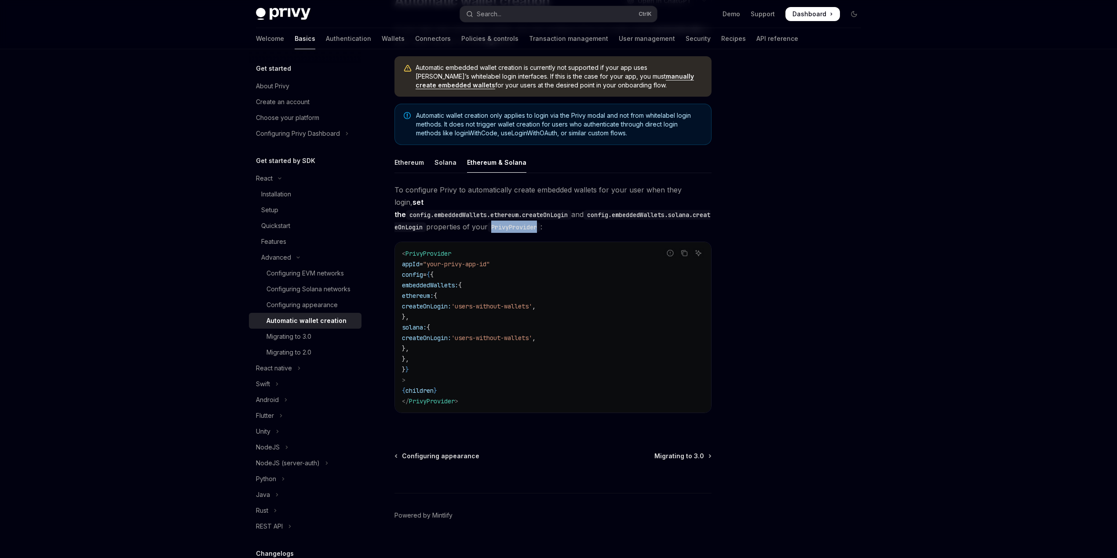
click at [540, 222] on code "PrivyProvider" at bounding box center [514, 227] width 53 height 10
click at [692, 215] on span "To configure Privy to automatically create embedded wallets for your user when …" at bounding box center [552, 208] width 317 height 49
click at [540, 222] on code "PrivyProvider" at bounding box center [514, 227] width 53 height 10
click at [694, 207] on span "To configure Privy to automatically create embedded wallets for your user when …" at bounding box center [552, 208] width 317 height 49
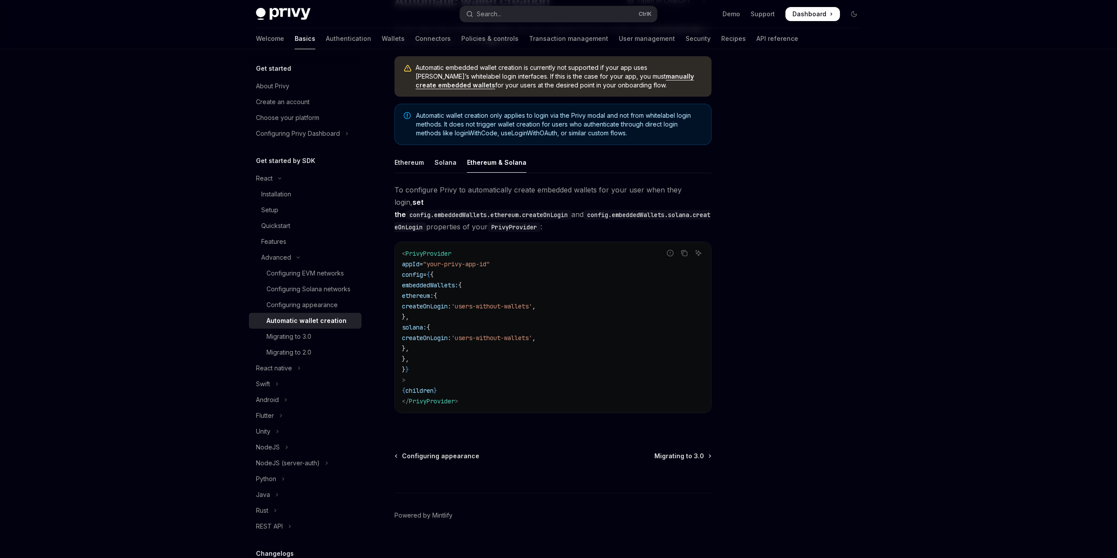
click at [540, 222] on code "PrivyProvider" at bounding box center [514, 227] width 53 height 10
click at [697, 206] on span "To configure Privy to automatically create embedded wallets for your user when …" at bounding box center [552, 208] width 317 height 49
click at [540, 222] on code "PrivyProvider" at bounding box center [514, 227] width 53 height 10
click at [637, 208] on span "To configure Privy to automatically create embedded wallets for your user when …" at bounding box center [552, 208] width 317 height 49
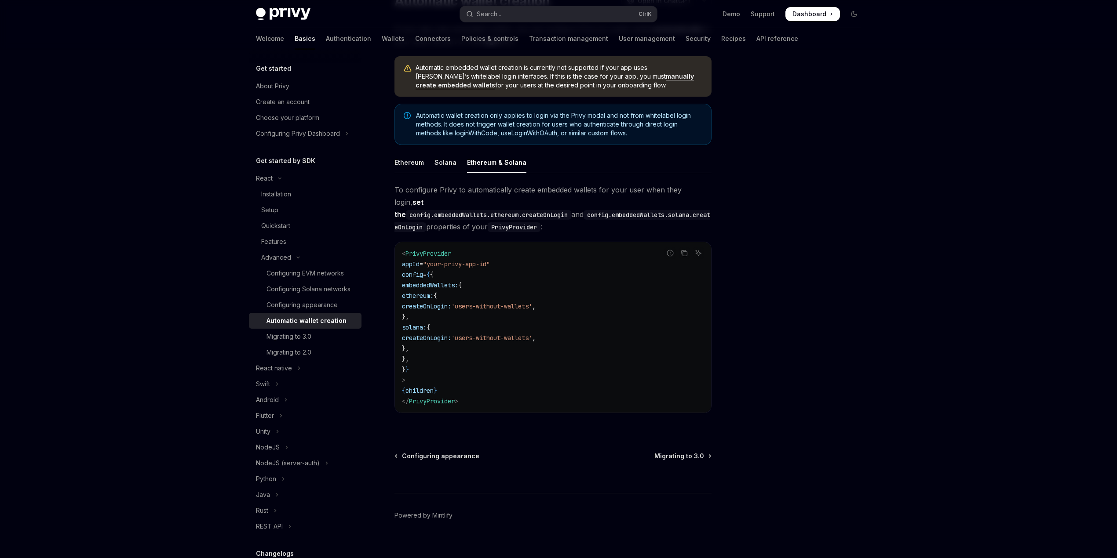
click at [540, 222] on code "PrivyProvider" at bounding box center [514, 227] width 53 height 10
drag, startPoint x: 618, startPoint y: 194, endPoint x: 625, endPoint y: 186, distance: 11.3
click at [624, 187] on span "To configure Privy to automatically create embedded wallets for your user when …" at bounding box center [552, 208] width 317 height 49
click at [606, 186] on span "To configure Privy to automatically create embedded wallets for your user when …" at bounding box center [552, 208] width 317 height 49
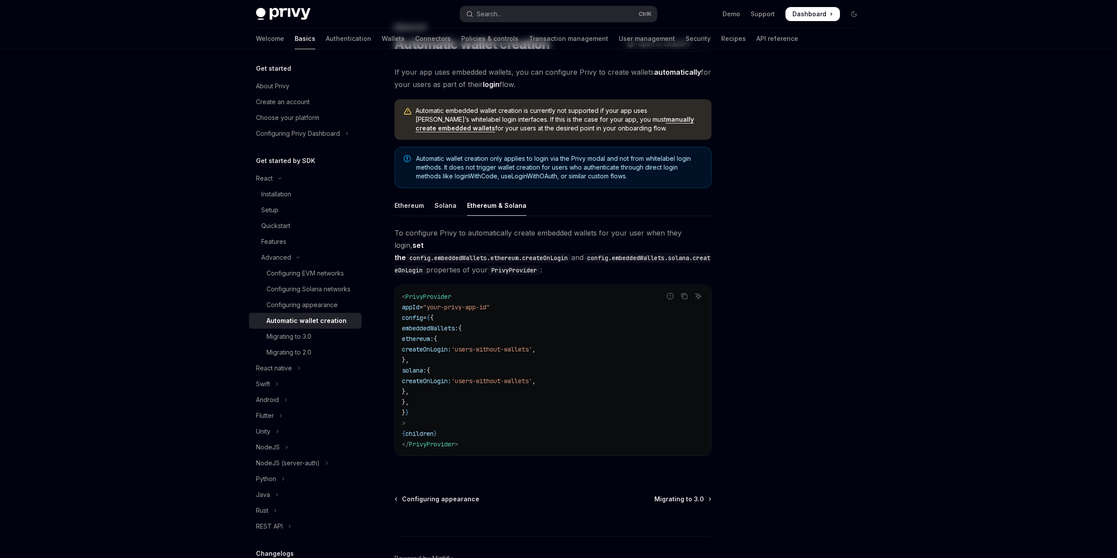
scroll to position [0, 0]
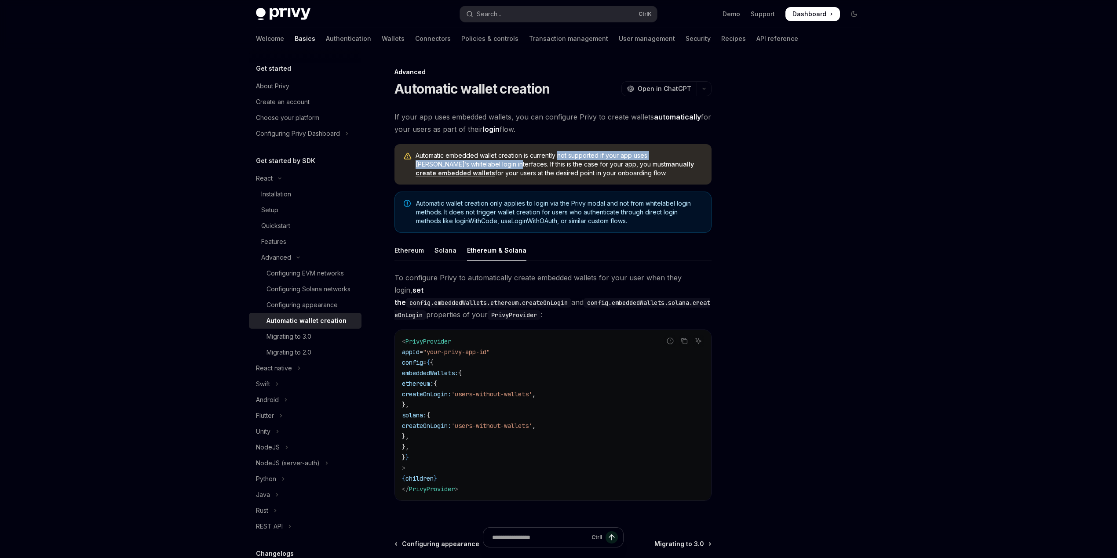
drag, startPoint x: 559, startPoint y: 155, endPoint x: 459, endPoint y: 166, distance: 100.4
click at [459, 166] on span "Automatic embedded wallet creation is currently not supported if your app uses …" at bounding box center [558, 164] width 287 height 26
click at [420, 150] on div "Automatic embedded wallet creation is currently not supported if your app uses …" at bounding box center [552, 164] width 317 height 40
drag, startPoint x: 477, startPoint y: 162, endPoint x: 543, endPoint y: 166, distance: 66.1
click at [543, 166] on span "Automatic embedded wallet creation is currently not supported if your app uses …" at bounding box center [558, 164] width 287 height 26
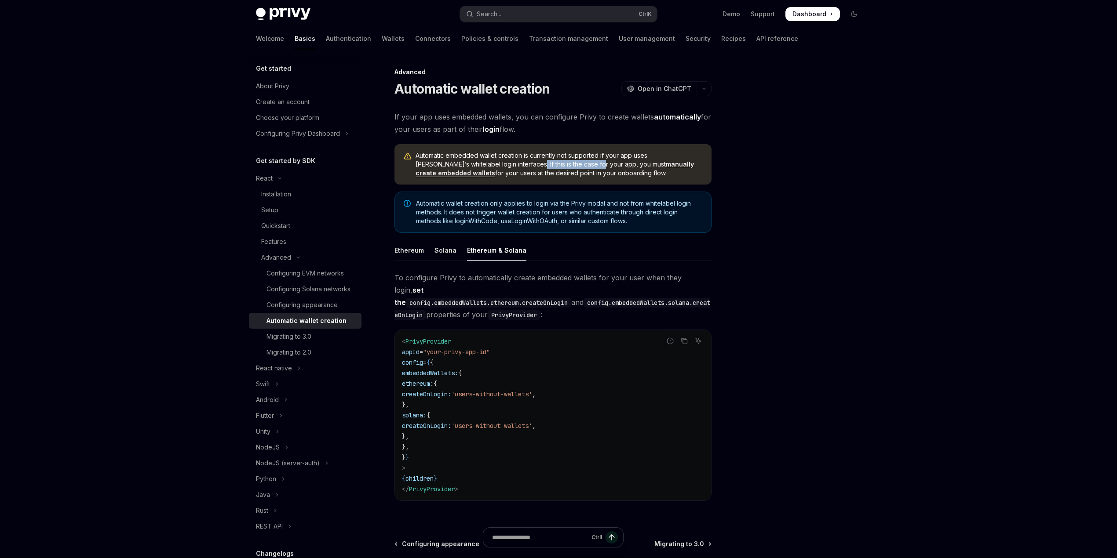
click at [591, 167] on link "manually create embedded wallets" at bounding box center [554, 168] width 278 height 17
click at [463, 198] on div "Automatic wallet creation only applies to login via the Privy modal and not fro…" at bounding box center [552, 212] width 317 height 41
drag, startPoint x: 533, startPoint y: 207, endPoint x: 449, endPoint y: 212, distance: 83.7
click at [449, 212] on span "Automatic wallet creation only applies to login via the Privy modal and not fro…" at bounding box center [559, 212] width 286 height 26
click at [532, 221] on span "Automatic wallet creation only applies to login via the Privy modal and not fro…" at bounding box center [559, 212] width 286 height 26
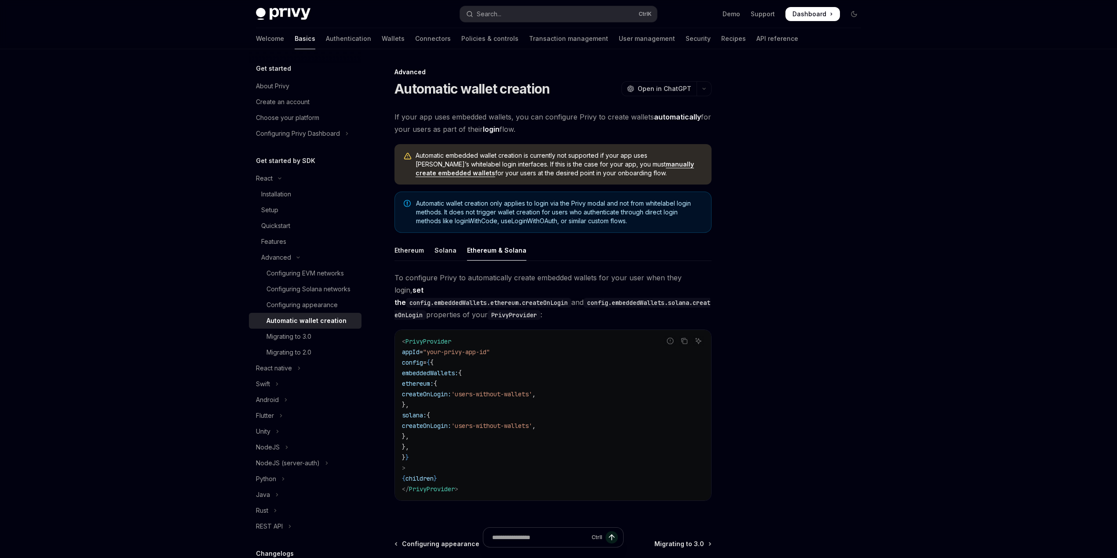
click at [552, 231] on div "Automatic wallet creation only applies to login via the Privy modal and not fro…" at bounding box center [552, 212] width 317 height 41
drag, startPoint x: 464, startPoint y: 281, endPoint x: 667, endPoint y: 272, distance: 202.9
click at [667, 272] on span "To configure Privy to automatically create embedded wallets for your user when …" at bounding box center [552, 296] width 317 height 49
click at [690, 273] on span "To configure Privy to automatically create embedded wallets for your user when …" at bounding box center [552, 296] width 317 height 49
click at [549, 302] on code "config.embeddedWallets.solana.createOnLogin" at bounding box center [552, 309] width 316 height 22
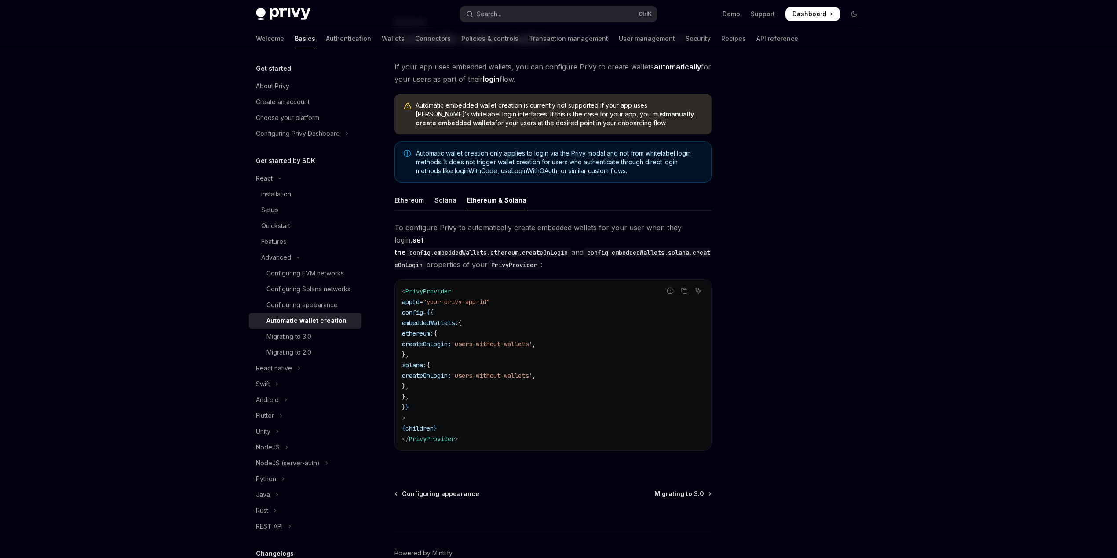
scroll to position [29, 0]
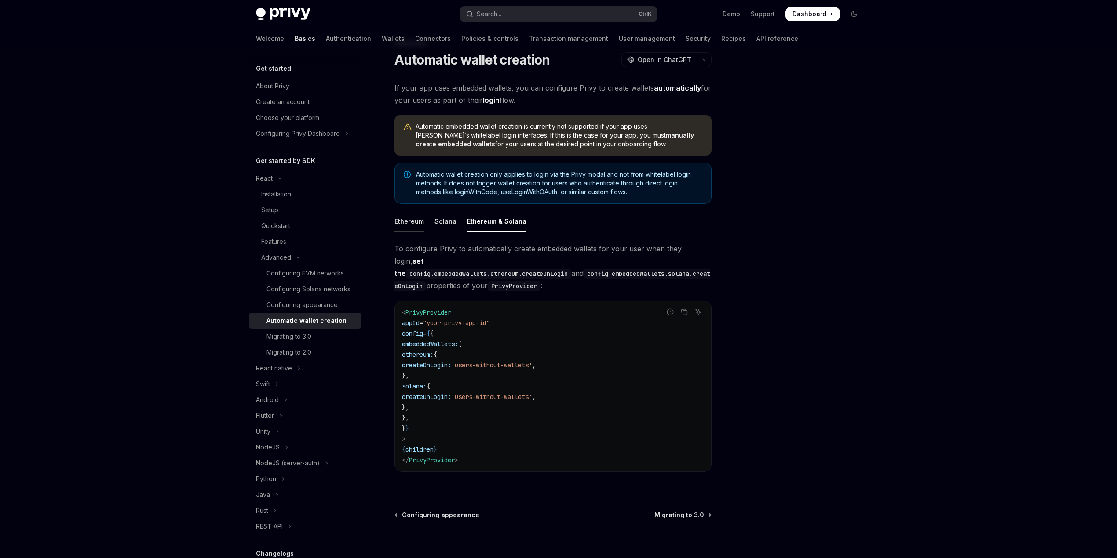
click at [414, 224] on div "Ethereum" at bounding box center [408, 221] width 29 height 21
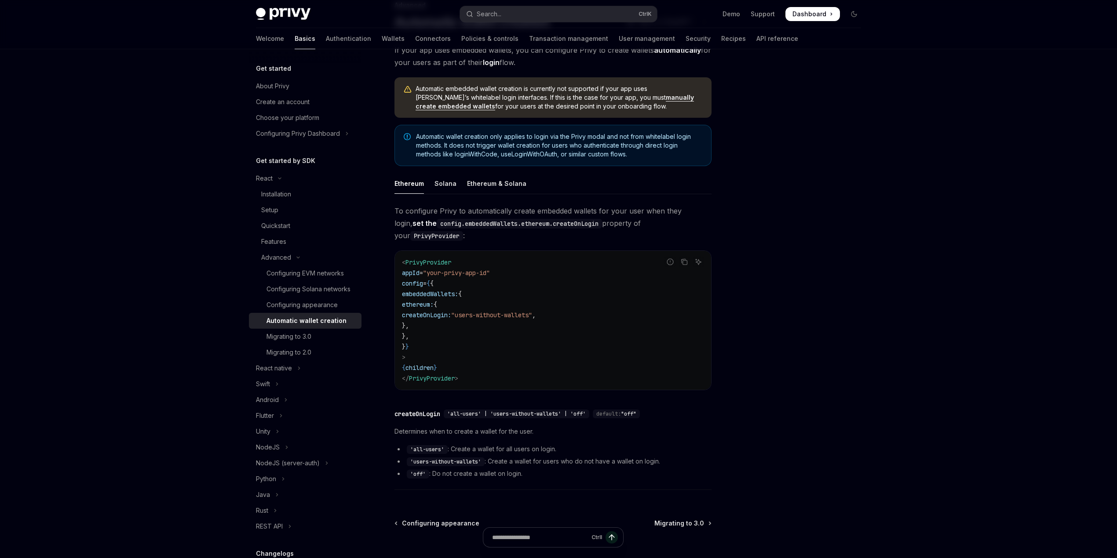
scroll to position [88, 0]
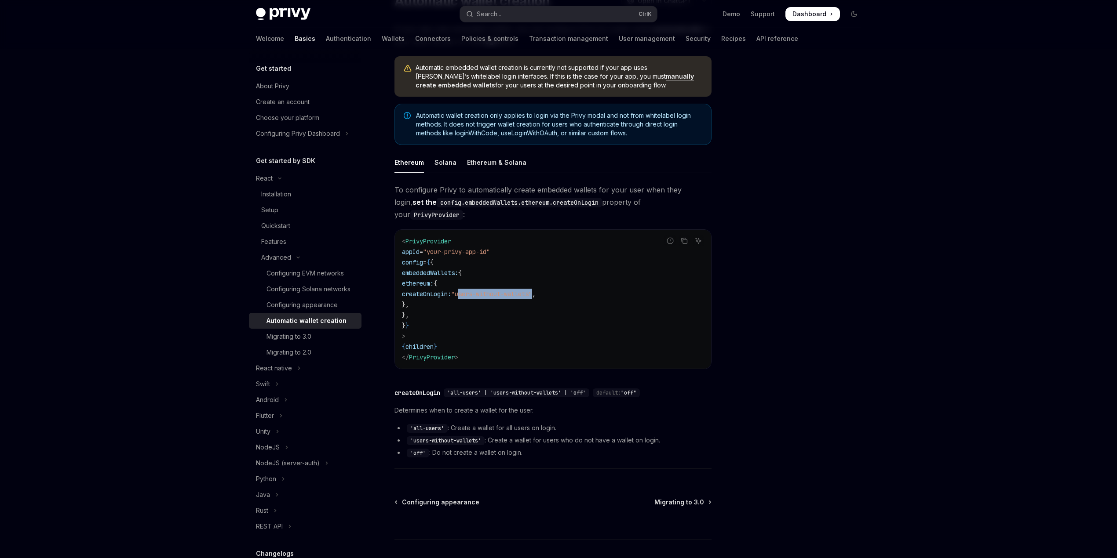
drag, startPoint x: 519, startPoint y: 283, endPoint x: 597, endPoint y: 284, distance: 78.3
click at [532, 290] on span ""users-without-wallets"" at bounding box center [491, 294] width 81 height 8
click at [517, 290] on span ""users-without-wallets"" at bounding box center [491, 294] width 81 height 8
drag, startPoint x: 519, startPoint y: 284, endPoint x: 597, endPoint y: 285, distance: 77.4
click at [532, 290] on span ""users-without-wallets"" at bounding box center [491, 294] width 81 height 8
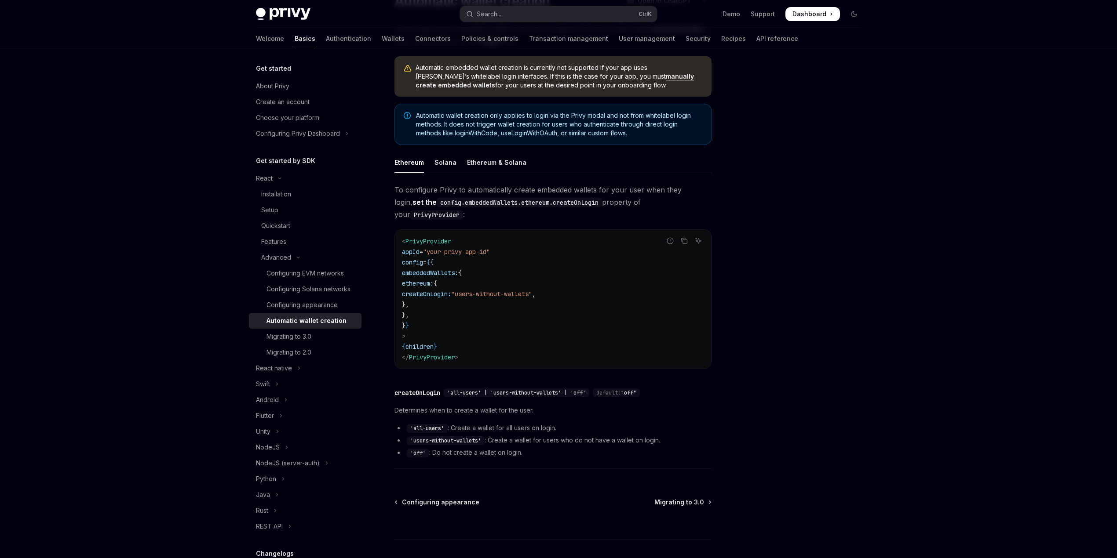
click at [587, 310] on code "< PrivyProvider appId = "your-privy-app-id" config = { { embeddedWallets: { eth…" at bounding box center [553, 299] width 302 height 127
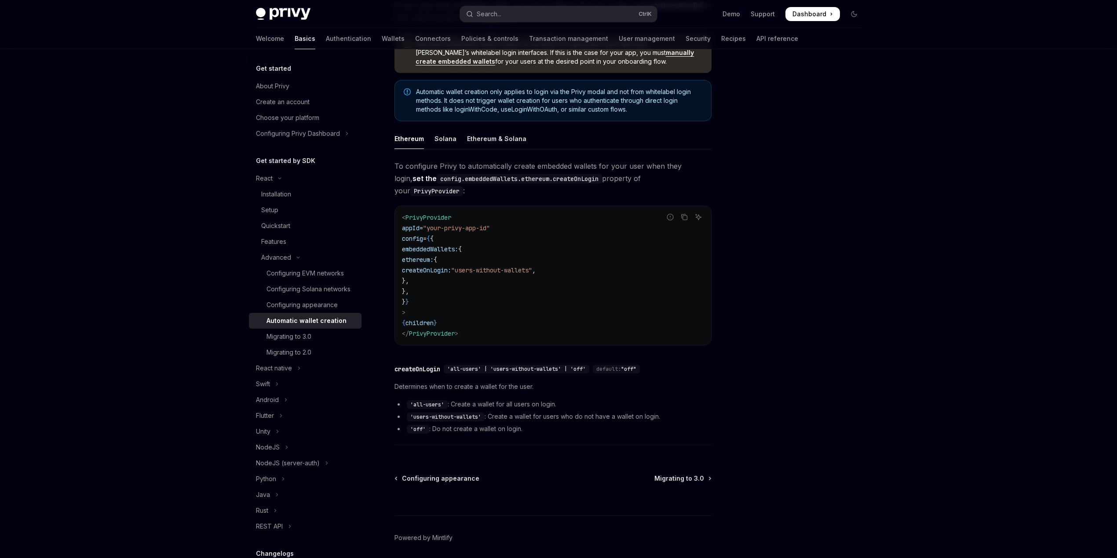
scroll to position [134, 0]
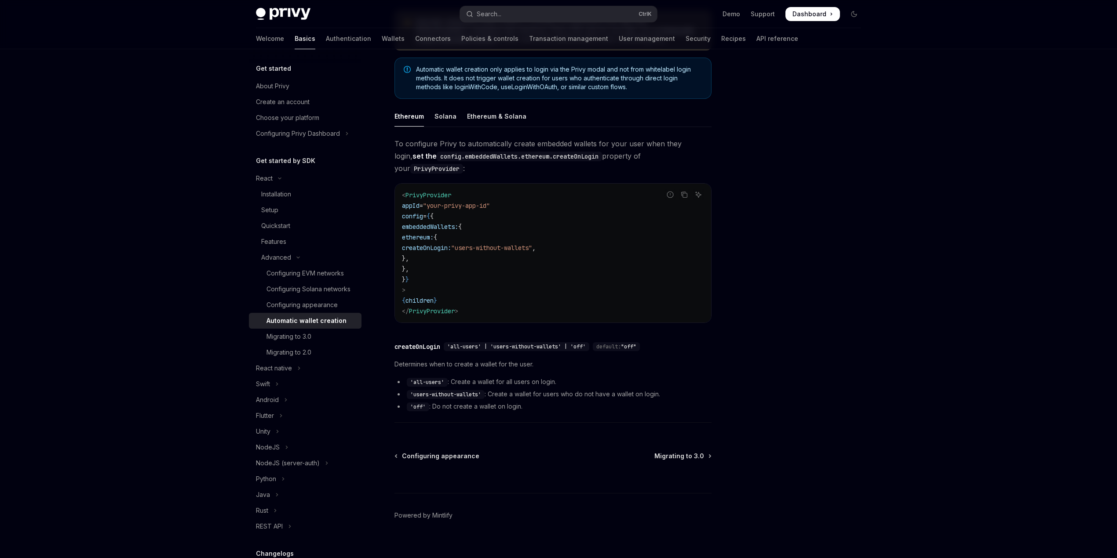
click at [614, 343] on span "default:" at bounding box center [608, 346] width 25 height 7
click at [612, 337] on div "​ createOnLogin 'all-users' | 'users-without-wallets' | 'off' default: "off" De…" at bounding box center [552, 380] width 317 height 86
drag, startPoint x: 405, startPoint y: 353, endPoint x: 512, endPoint y: 342, distance: 107.4
click at [505, 342] on div "​ createOnLogin 'all-users' | 'users-without-wallets' | 'off' default: "off" De…" at bounding box center [552, 380] width 317 height 86
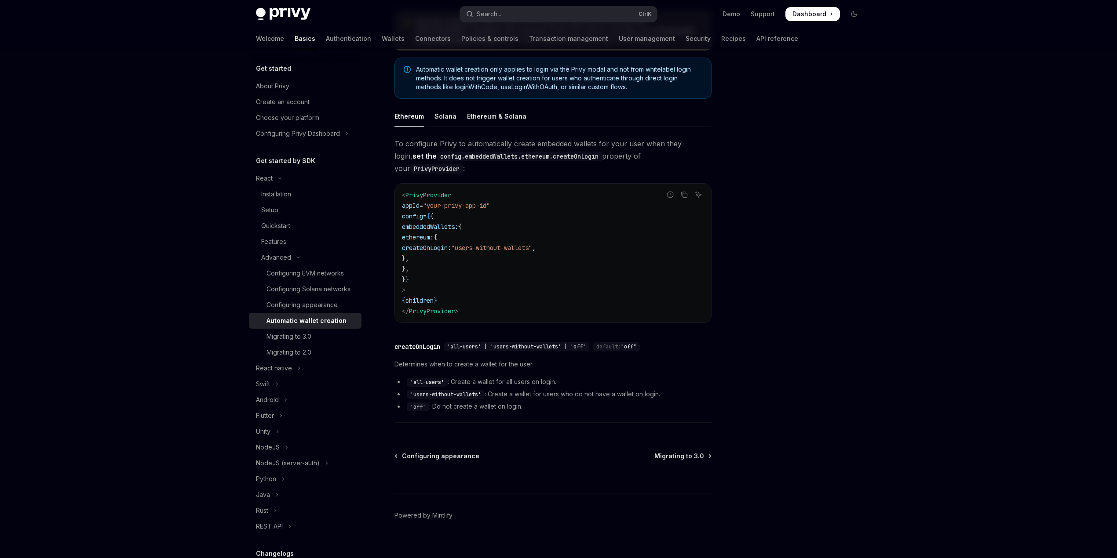
click at [545, 359] on span "Determines when to create a wallet for the user." at bounding box center [552, 364] width 317 height 11
click at [445, 223] on span "embeddedWallets:" at bounding box center [430, 227] width 56 height 8
copy span "embeddedWallets"
click at [509, 217] on code "< PrivyProvider appId = "your-privy-app-id" config = { { embeddedWallets: { eth…" at bounding box center [553, 253] width 302 height 127
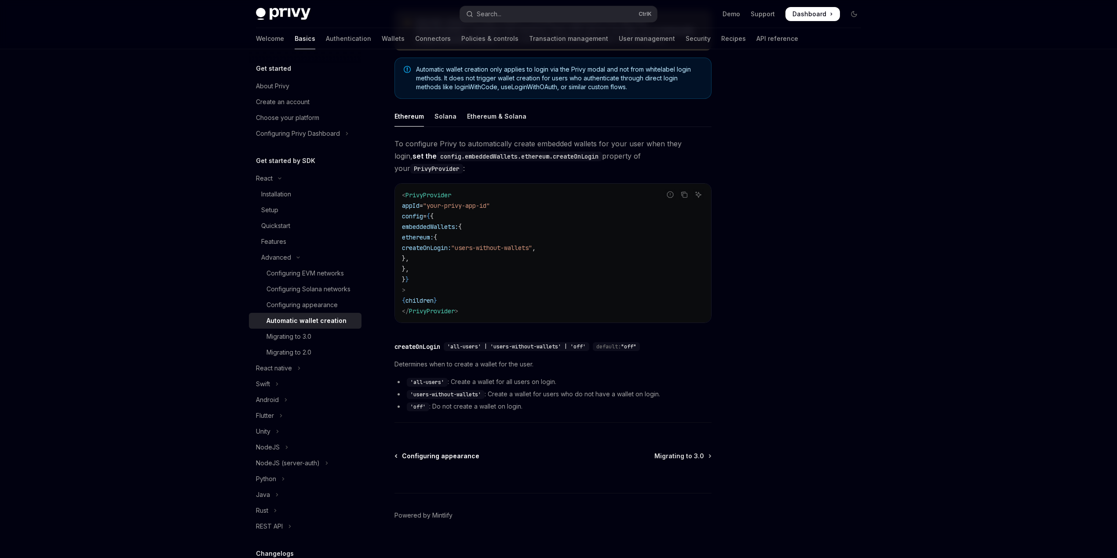
click at [468, 452] on span "Configuring appearance" at bounding box center [440, 456] width 77 height 9
type textarea "*"
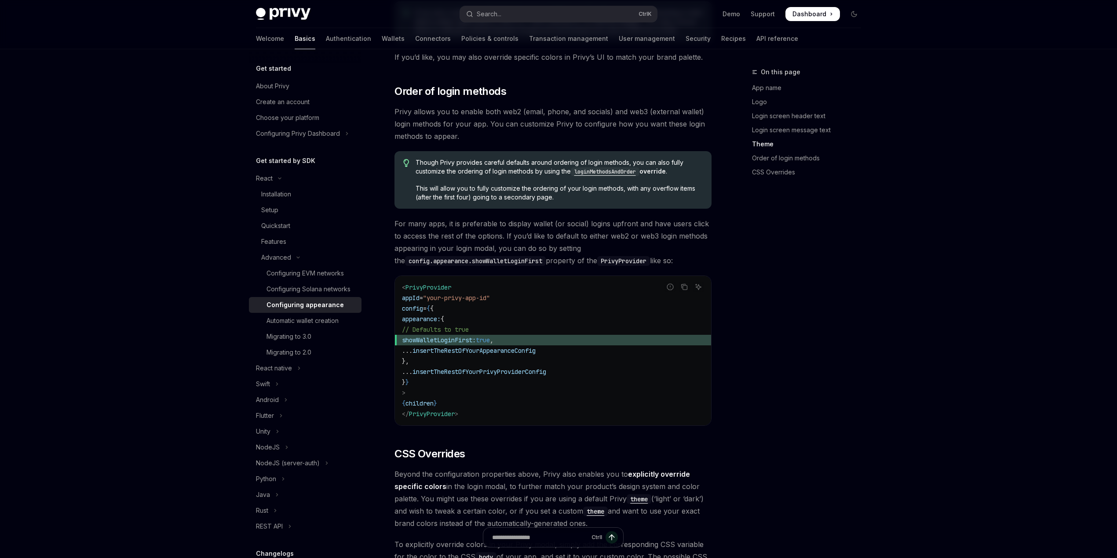
scroll to position [1759, 0]
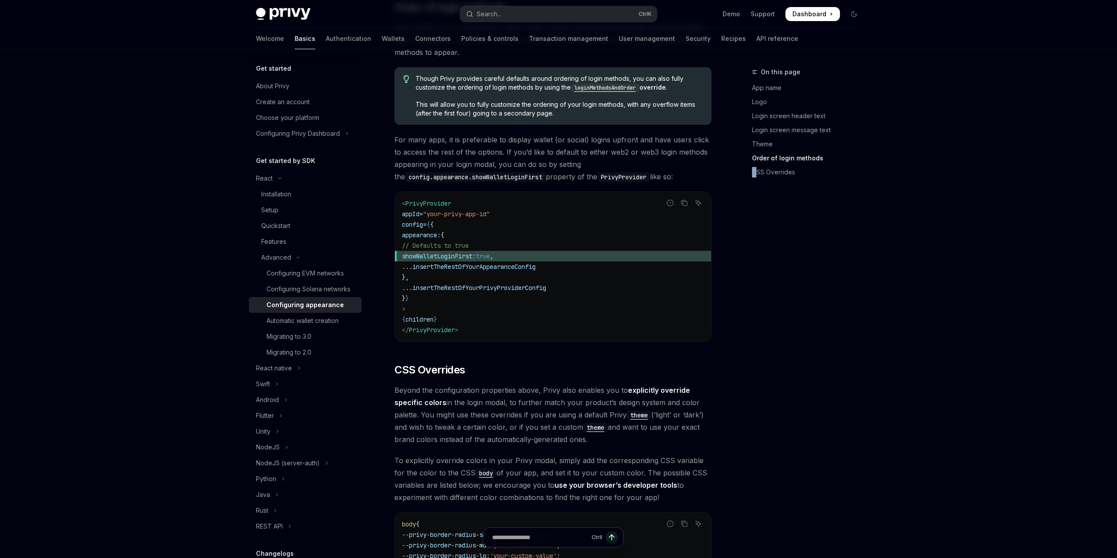
drag, startPoint x: 745, startPoint y: 340, endPoint x: 736, endPoint y: 346, distance: 11.0
click at [761, 335] on div "On this page App name Logo Login screen header text Login screen message text T…" at bounding box center [801, 313] width 134 height 492
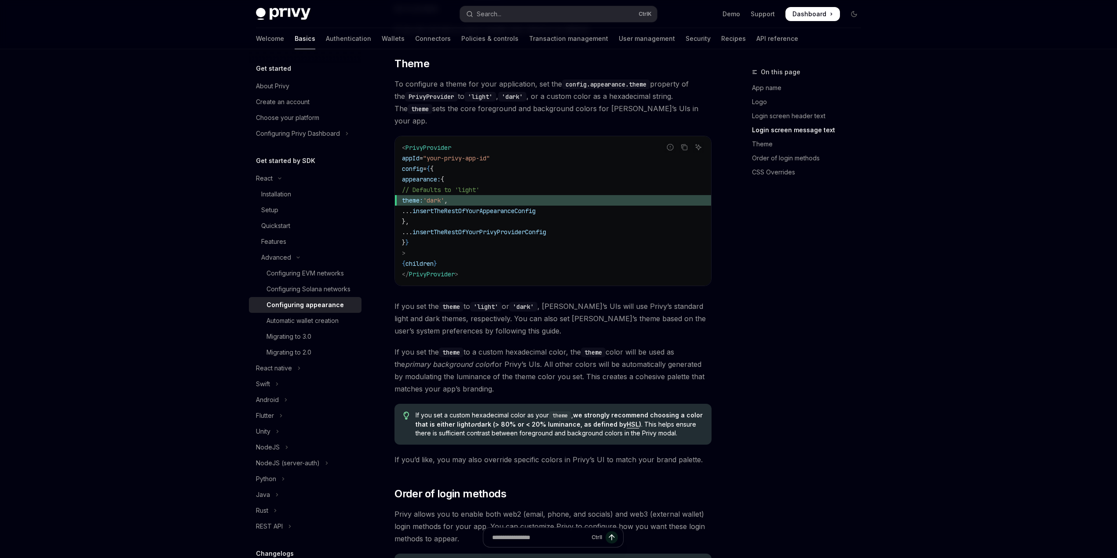
scroll to position [1228, 0]
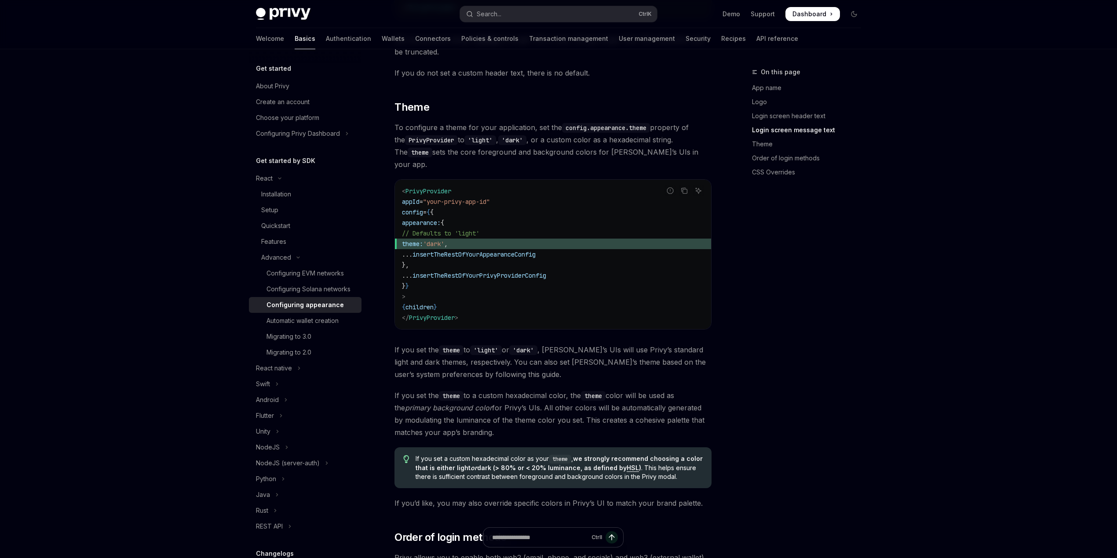
click at [863, 368] on div "On this page App name Logo Login screen header text Login screen message text T…" at bounding box center [801, 313] width 134 height 492
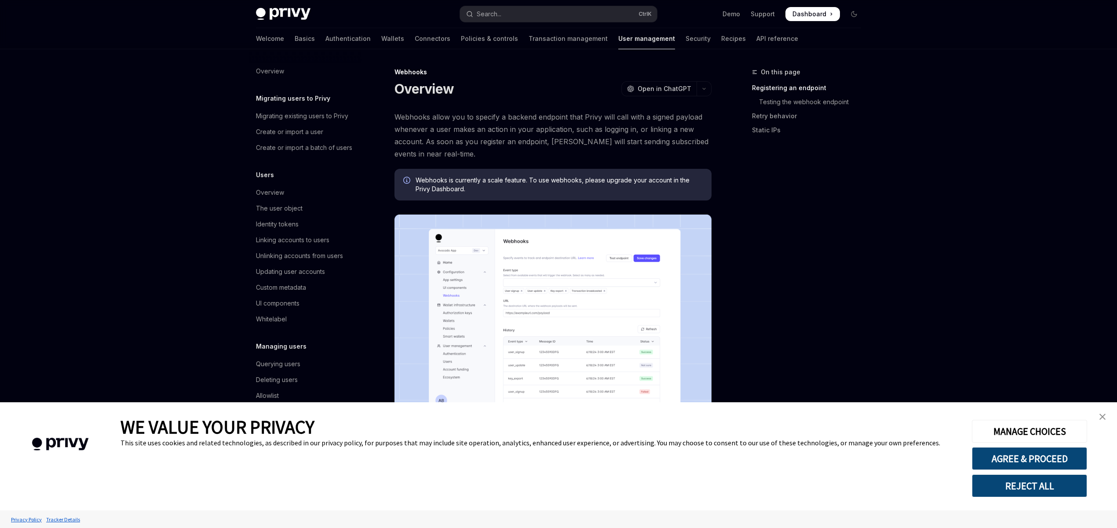
type textarea "*"
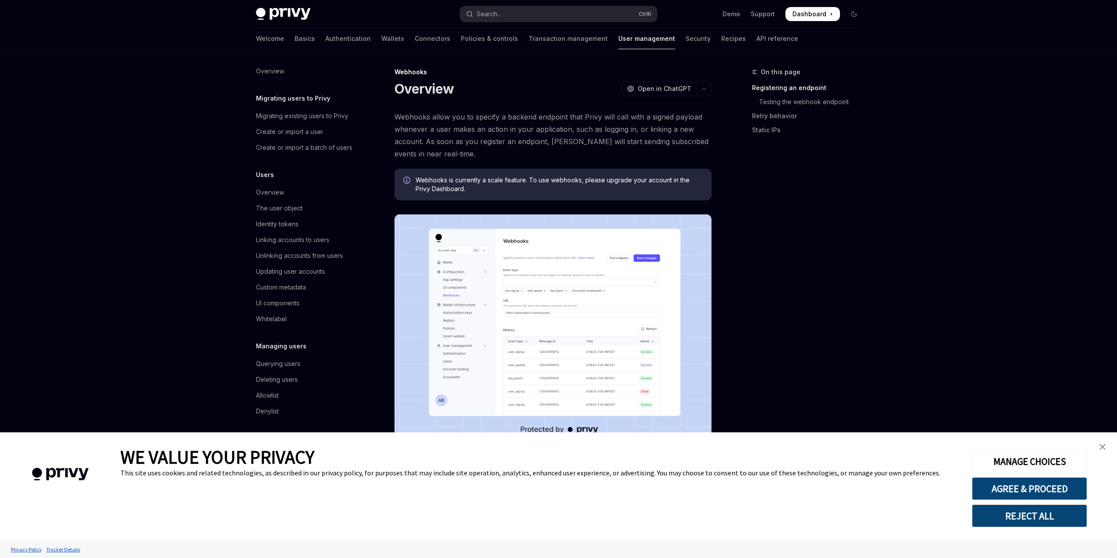
click at [1102, 446] on img "close banner" at bounding box center [1102, 447] width 6 height 6
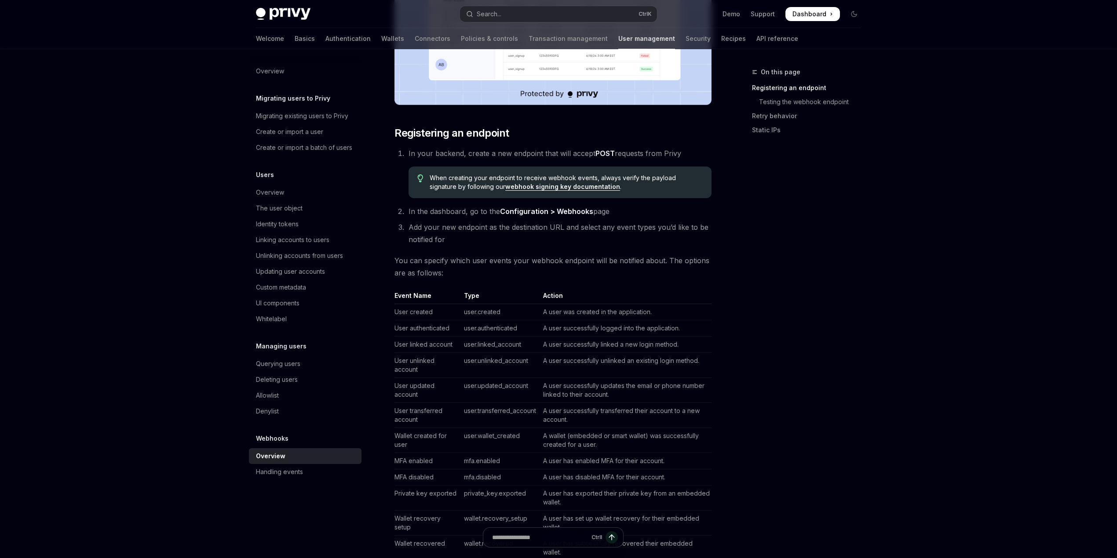
scroll to position [352, 0]
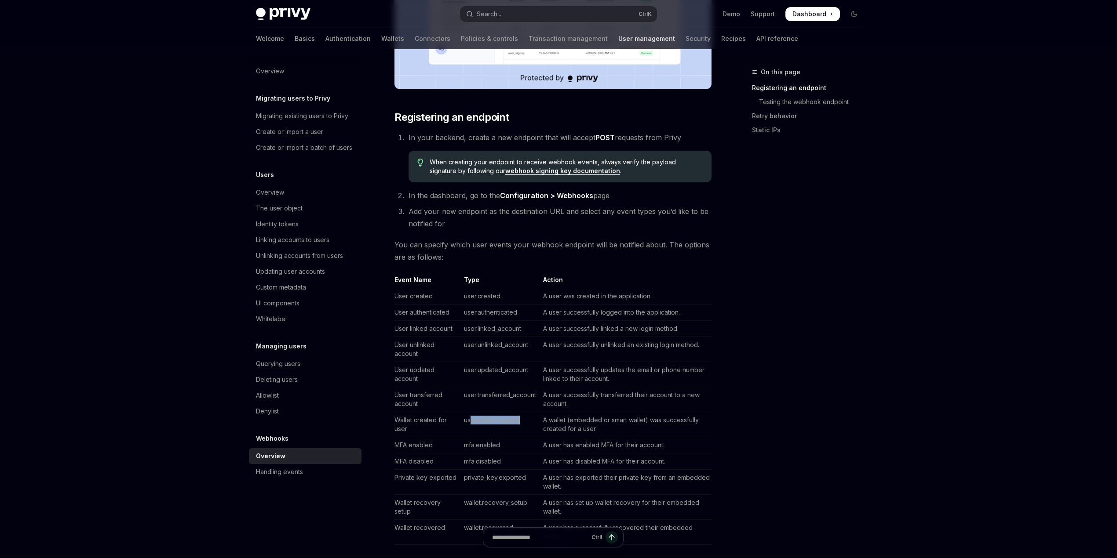
drag, startPoint x: 472, startPoint y: 422, endPoint x: 531, endPoint y: 418, distance: 59.5
click at [529, 418] on td "user.wallet_created" at bounding box center [499, 424] width 79 height 25
drag, startPoint x: 585, startPoint y: 421, endPoint x: 600, endPoint y: 422, distance: 15.4
click at [600, 422] on td "A wallet (embedded or smart wallet) was successfully created for a user." at bounding box center [625, 424] width 172 height 25
click at [597, 432] on td "A wallet (embedded or smart wallet) was successfully created for a user." at bounding box center [625, 424] width 172 height 25
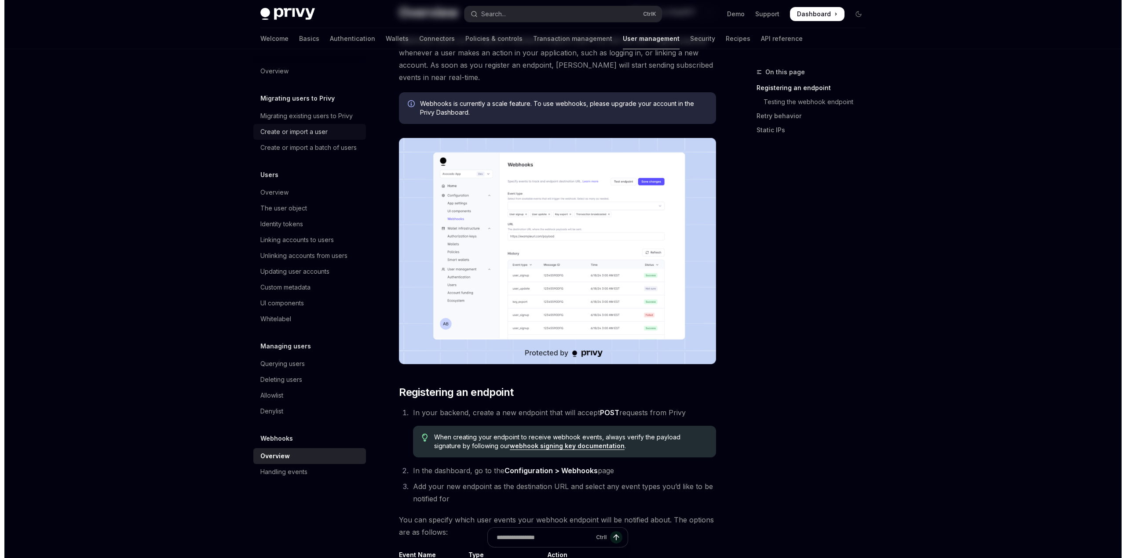
scroll to position [0, 0]
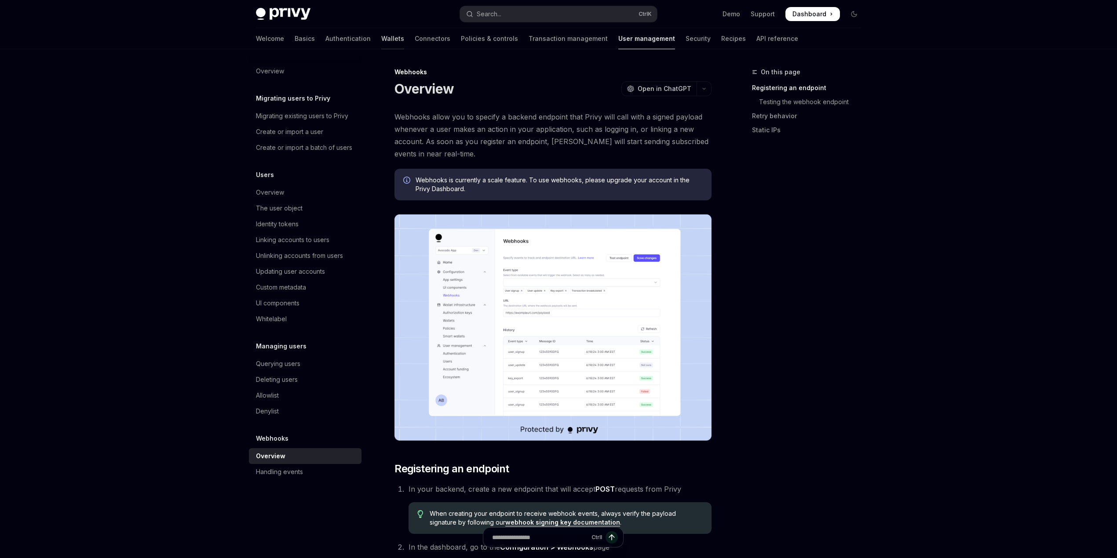
click at [381, 38] on link "Wallets" at bounding box center [392, 38] width 23 height 21
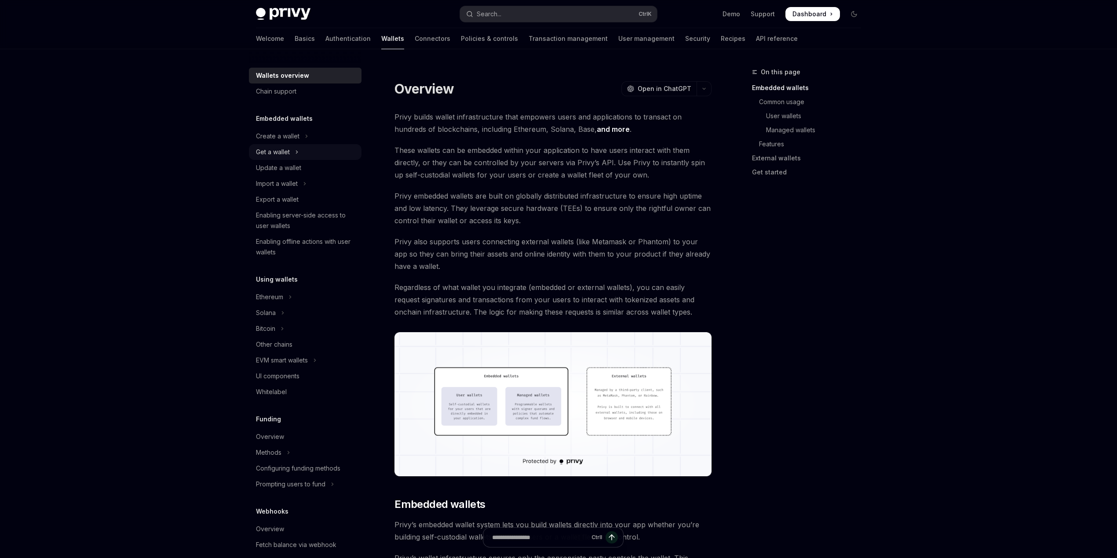
click at [284, 149] on div "Get a wallet" at bounding box center [273, 152] width 34 height 11
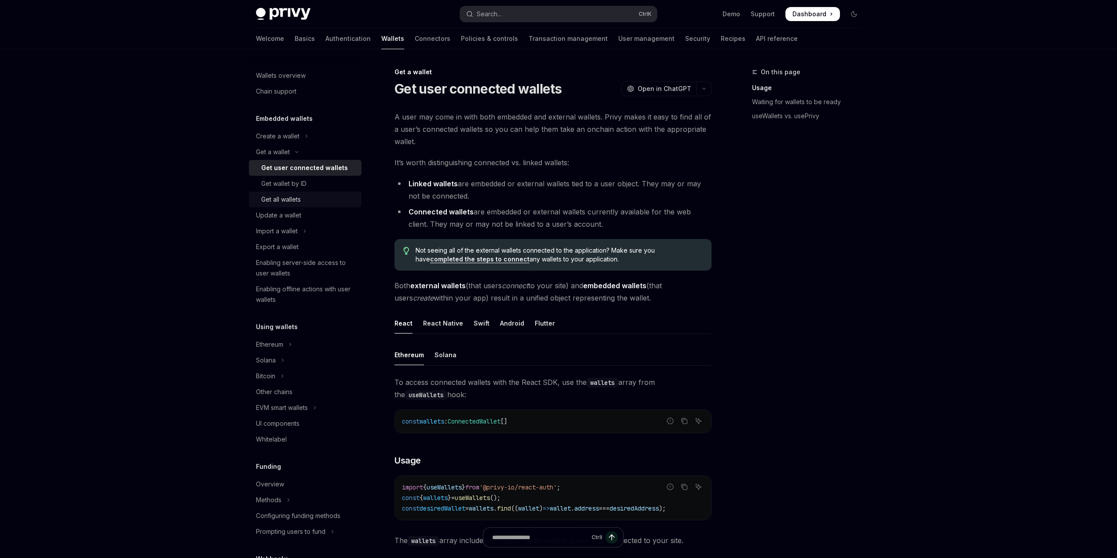
click at [275, 198] on div "Get all wallets" at bounding box center [281, 199] width 40 height 11
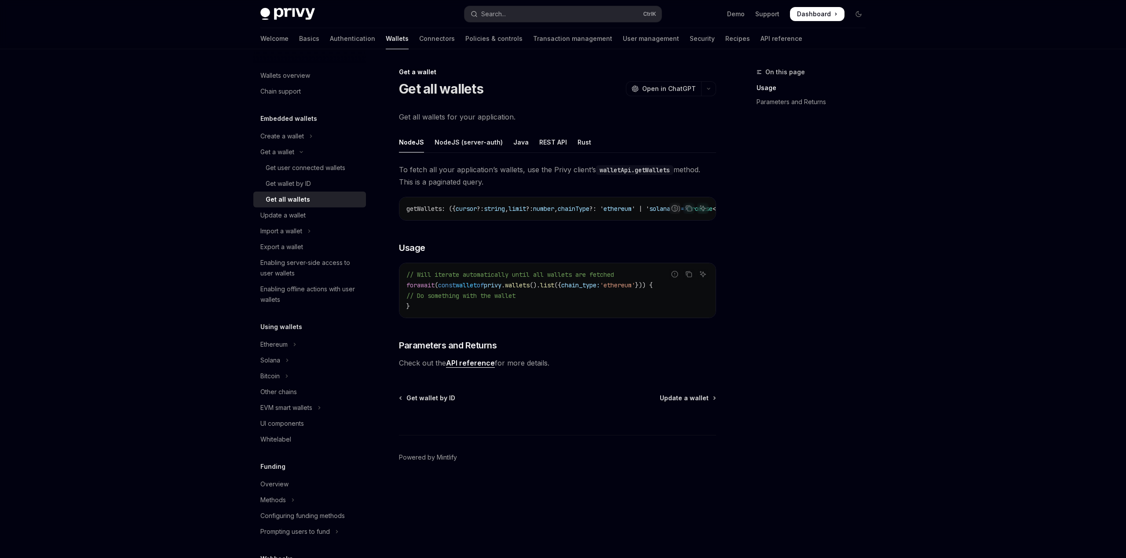
click at [529, 289] on span "wallets" at bounding box center [517, 285] width 25 height 8
click at [600, 289] on span "chain_type:" at bounding box center [580, 285] width 39 height 8
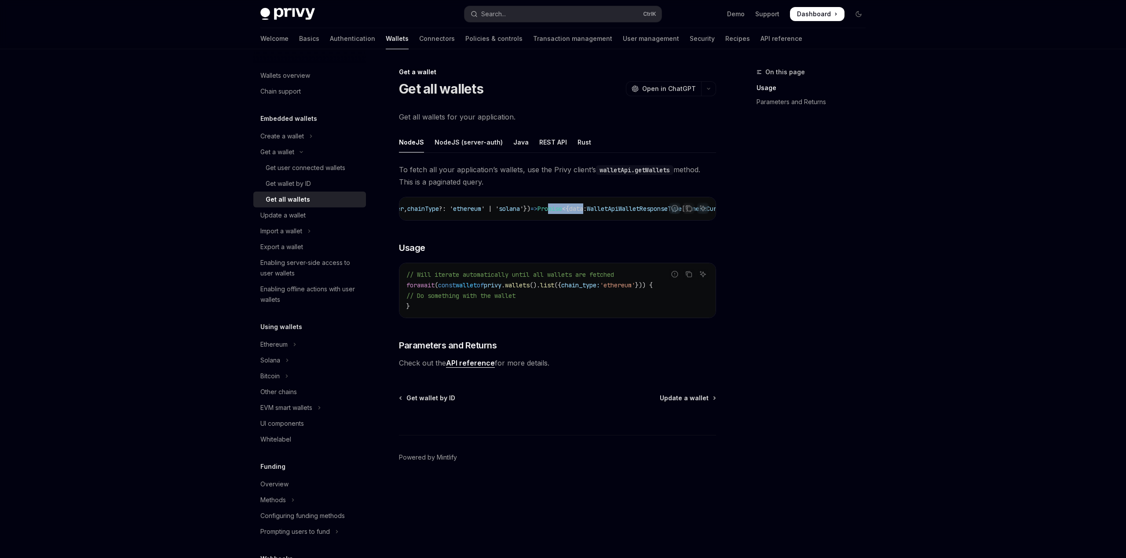
drag, startPoint x: 582, startPoint y: 219, endPoint x: 623, endPoint y: 220, distance: 40.9
click at [623, 220] on div "getWallets : ({ cursor ?: string , limit ?: number , chainType ?: ' ethereum ' …" at bounding box center [557, 208] width 316 height 23
click at [584, 213] on code "getWallets : ({ cursor ?: string , limit ?: number , chainType ?: ' ethereum ' …" at bounding box center [520, 209] width 528 height 11
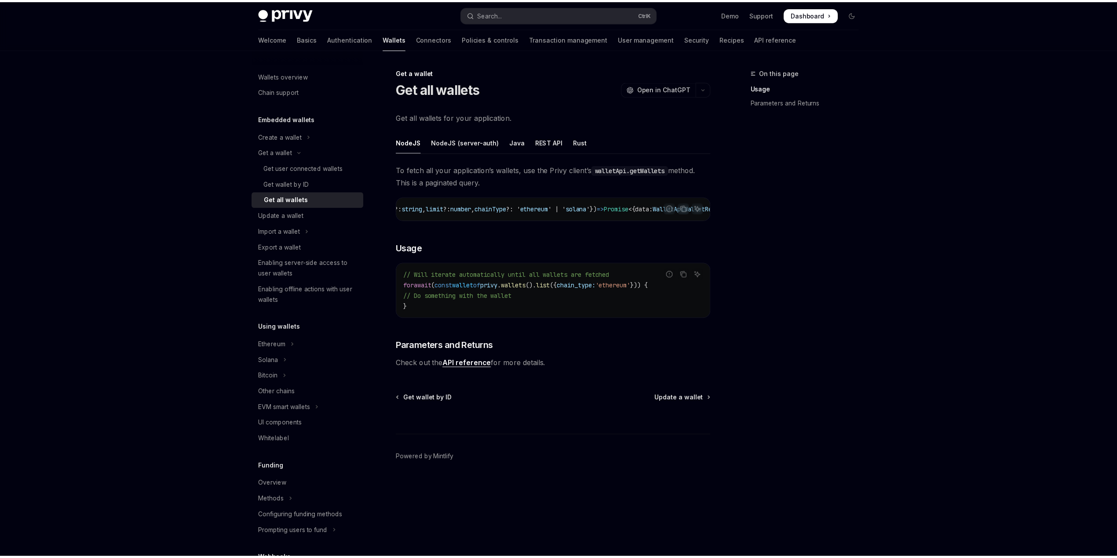
scroll to position [0, 15]
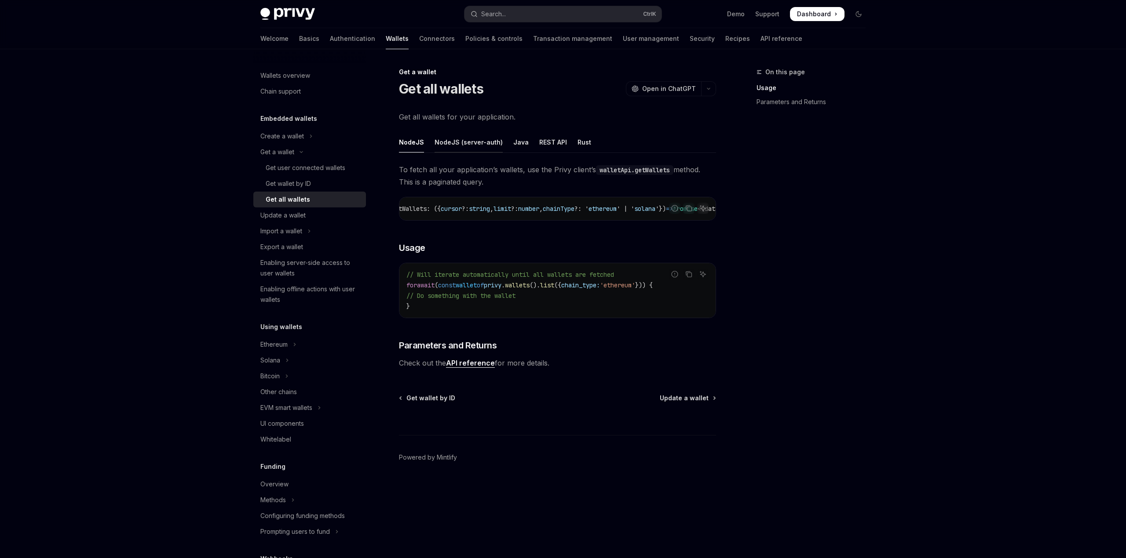
click at [467, 149] on div "NodeJS (server-auth)" at bounding box center [468, 142] width 68 height 21
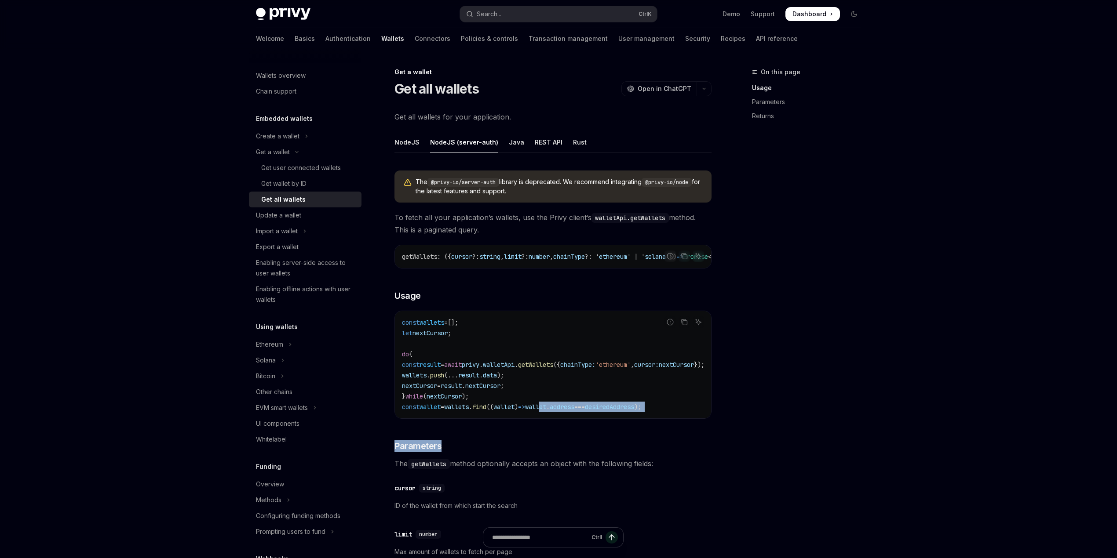
drag, startPoint x: 562, startPoint y: 426, endPoint x: 605, endPoint y: 428, distance: 43.1
click at [605, 428] on div "The @privy-io/server-auth library is deprecated. We recommend integrating @priv…" at bounding box center [552, 454] width 317 height 580
click at [599, 395] on div at bounding box center [599, 395] width 0 height 0
click at [585, 411] on span "===" at bounding box center [579, 407] width 11 height 8
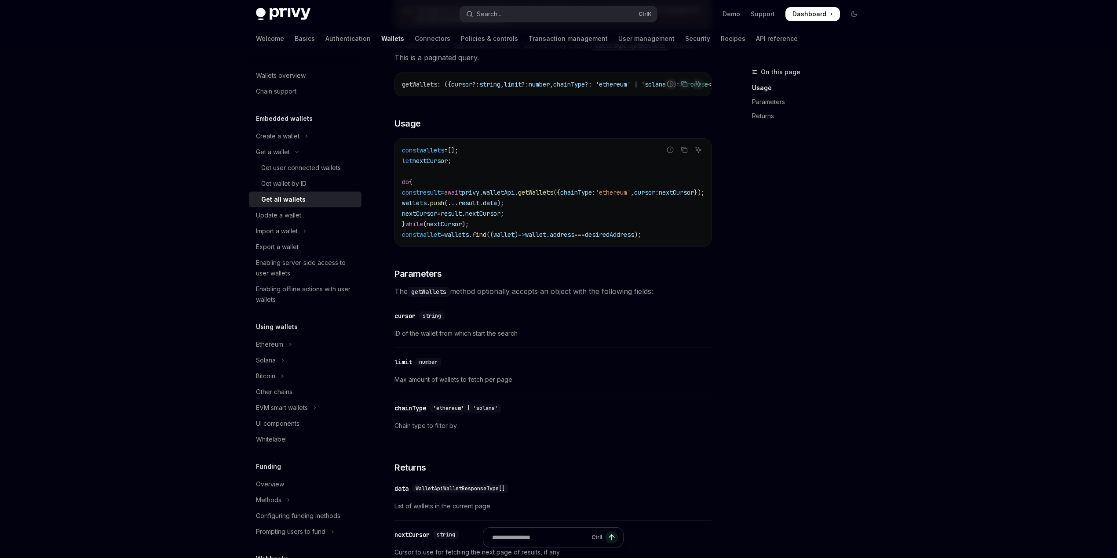
scroll to position [234, 0]
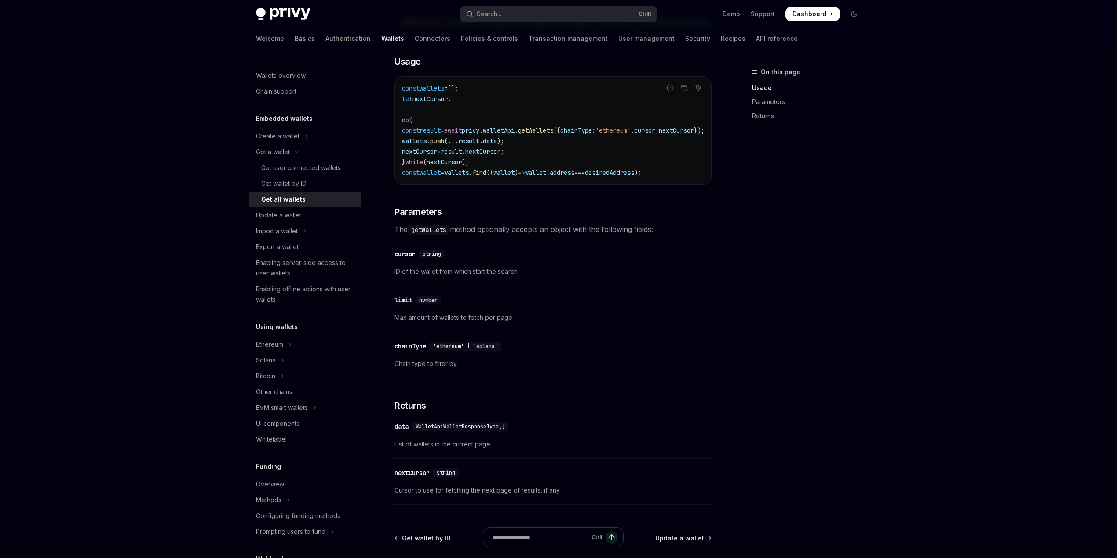
click at [456, 350] on span "'ethereum' | 'solana'" at bounding box center [465, 346] width 65 height 7
click at [458, 366] on div "​ chainType 'ethereum' | 'solana' Chain type to filter by." at bounding box center [552, 358] width 317 height 42
click at [296, 168] on div "Get user connected wallets" at bounding box center [301, 168] width 80 height 11
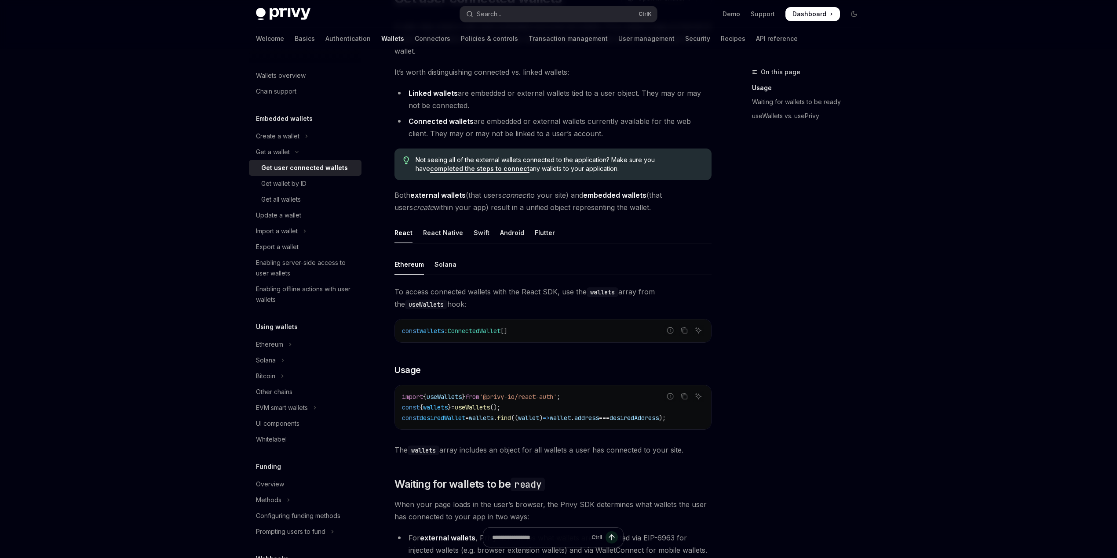
scroll to position [90, 0]
click at [477, 231] on div "Swift" at bounding box center [482, 233] width 16 height 21
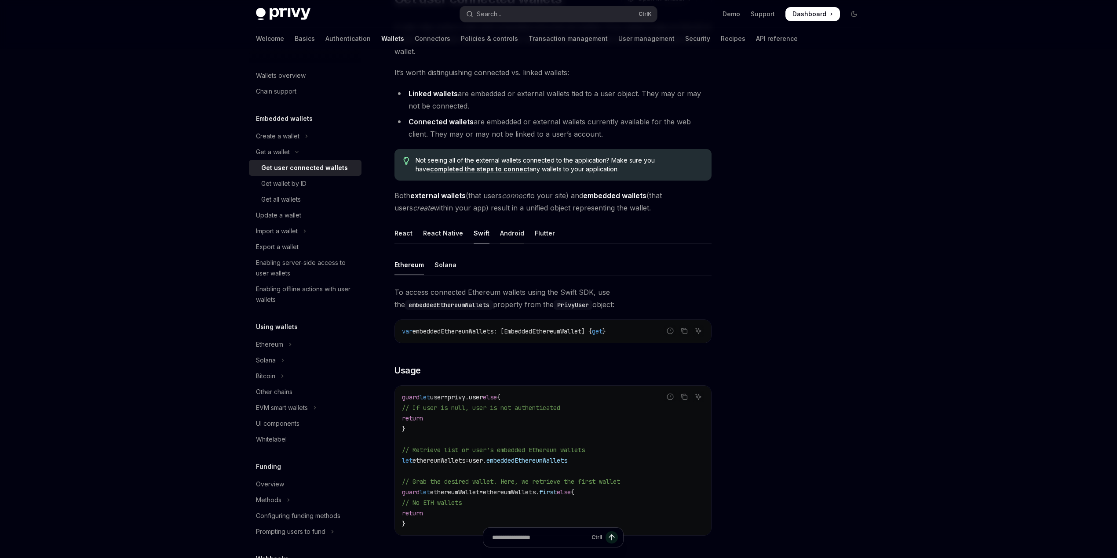
click at [505, 229] on div "Android" at bounding box center [512, 233] width 24 height 21
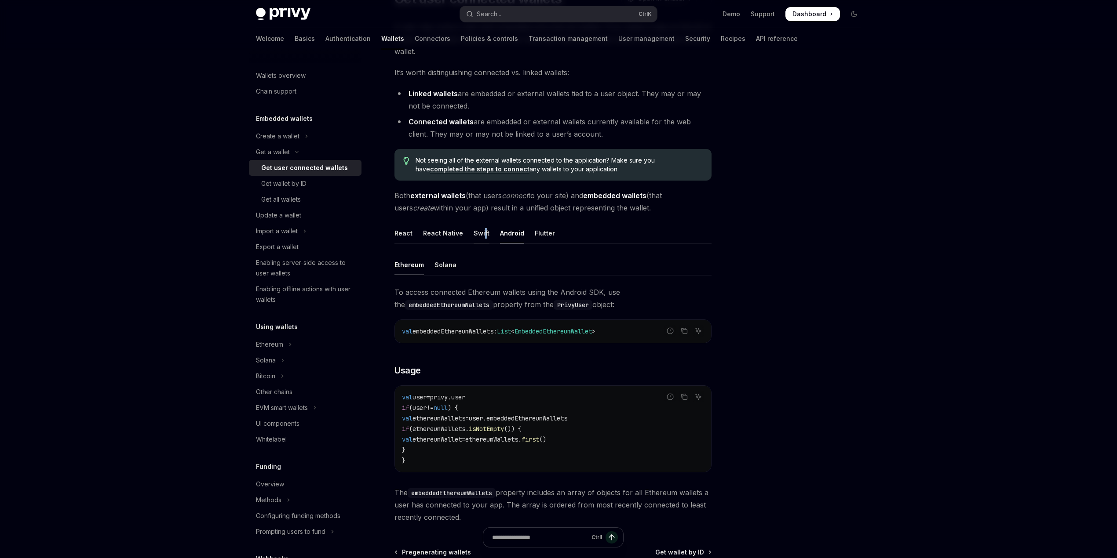
click at [482, 233] on div "Swift" at bounding box center [482, 233] width 16 height 21
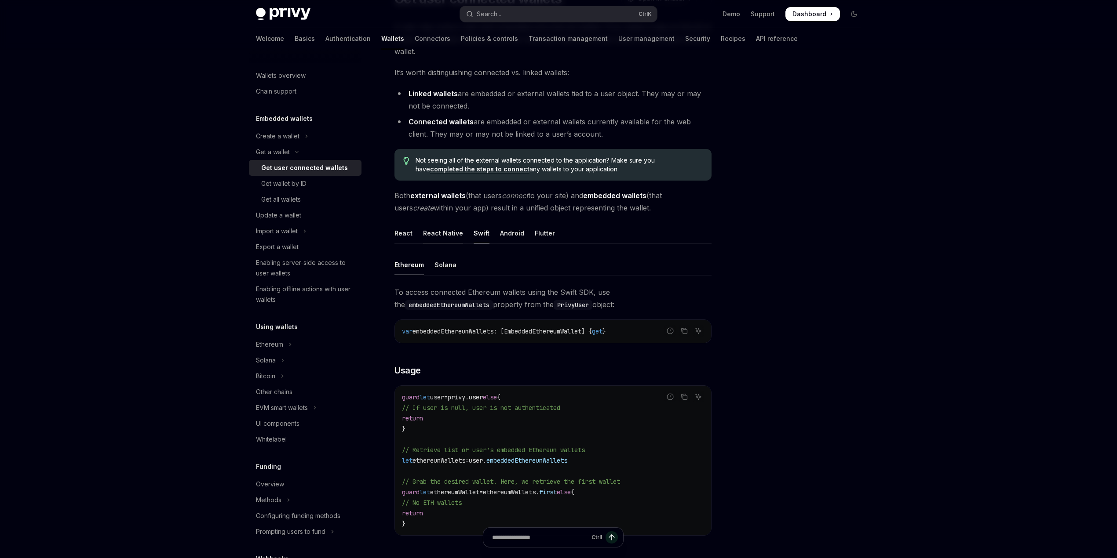
click at [442, 229] on div "React Native" at bounding box center [443, 233] width 40 height 21
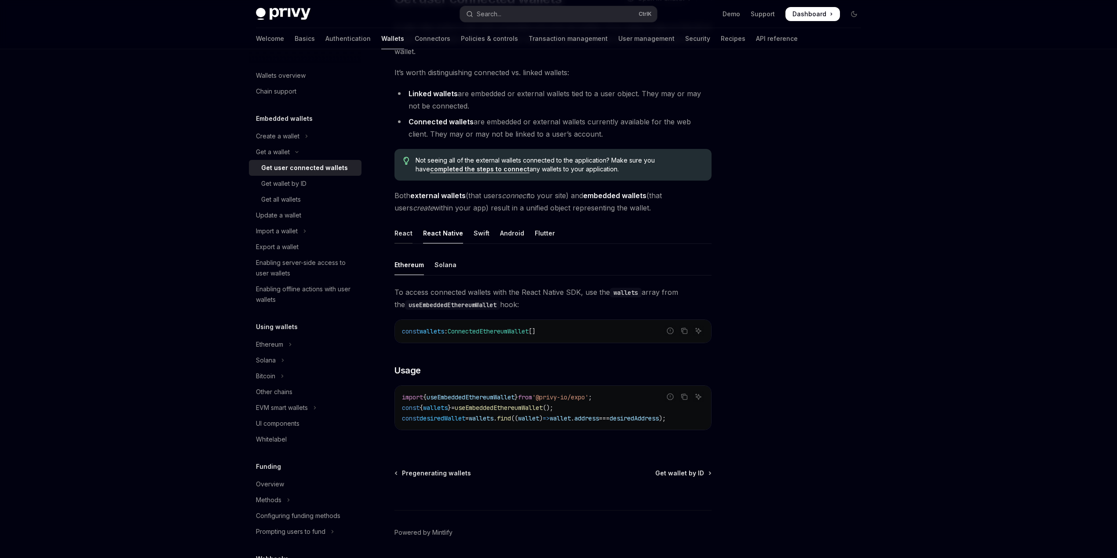
click at [410, 229] on div "React" at bounding box center [403, 233] width 18 height 21
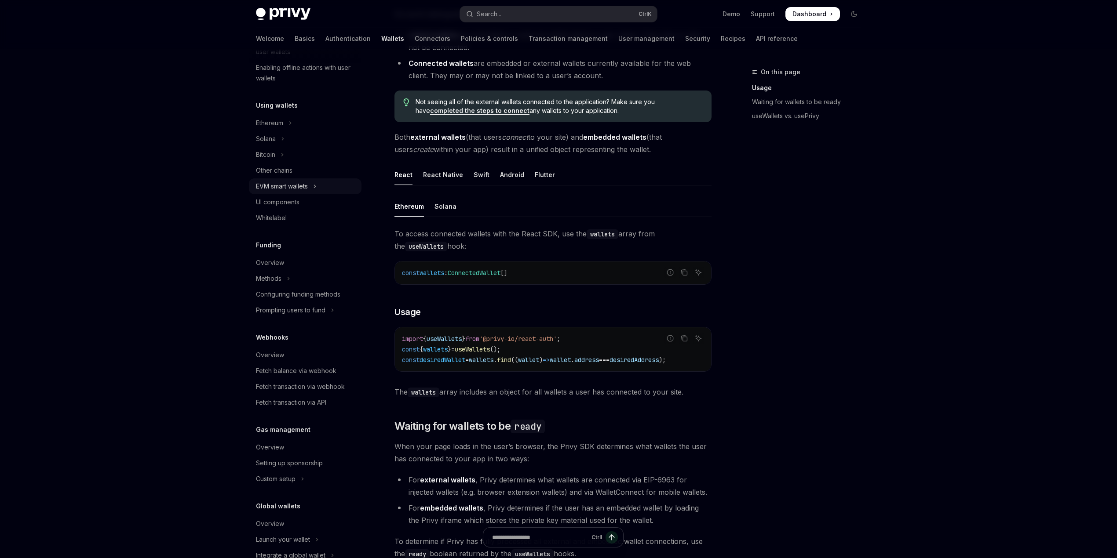
scroll to position [186, 0]
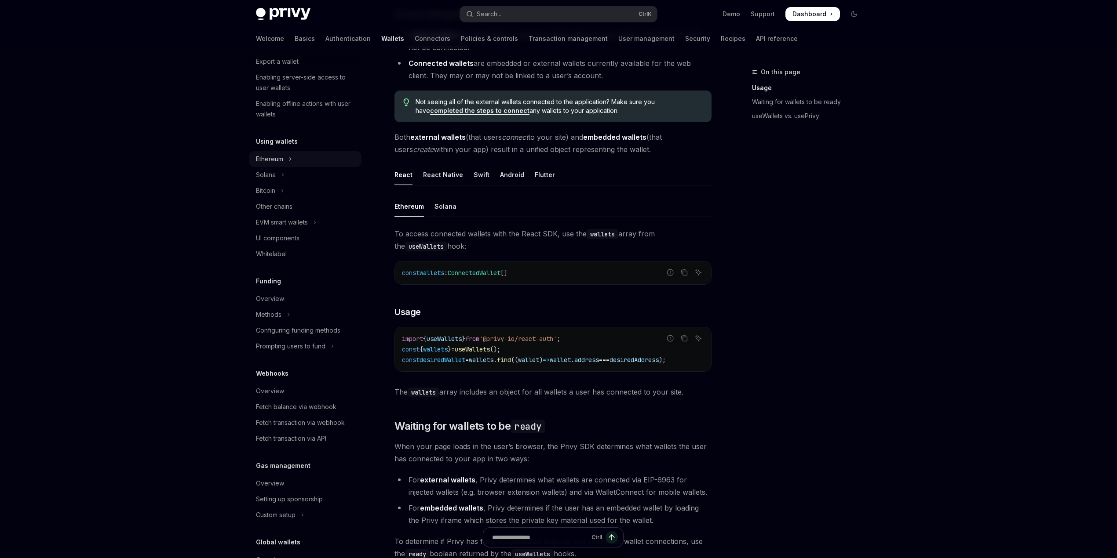
click at [301, 157] on button "Ethereum" at bounding box center [305, 159] width 113 height 16
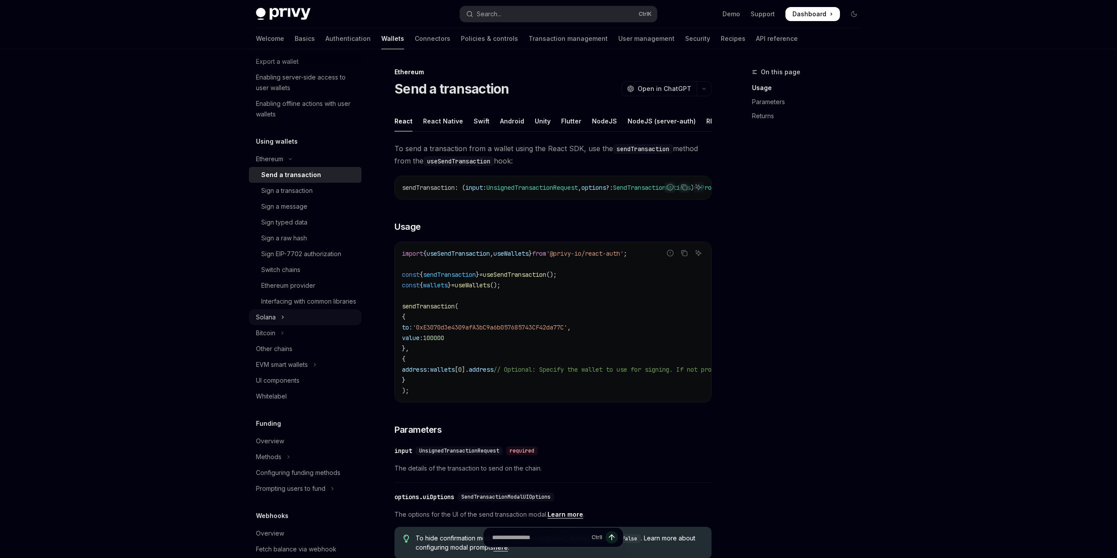
click at [304, 325] on button "Solana" at bounding box center [305, 318] width 113 height 16
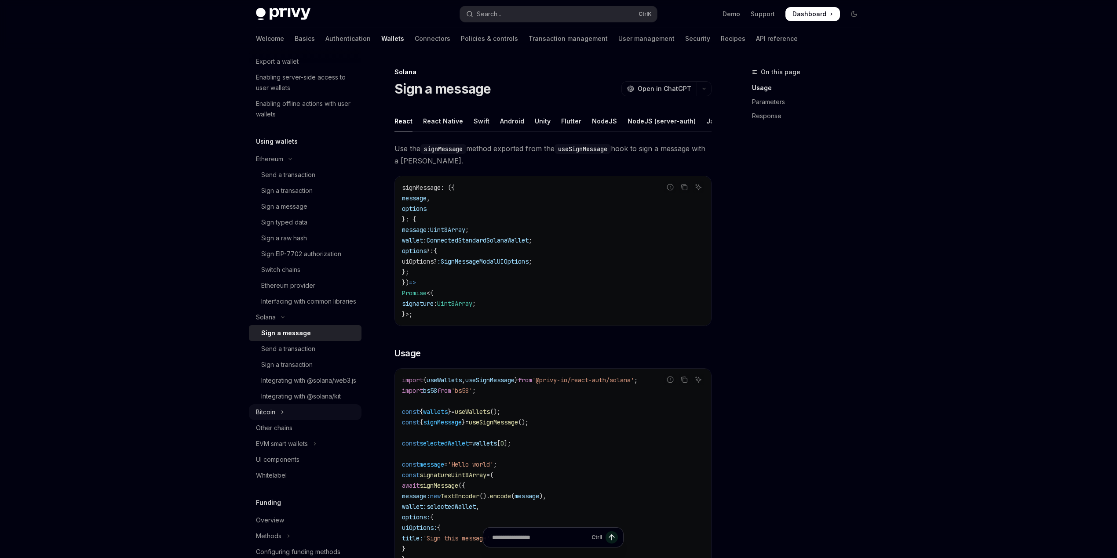
click at [284, 418] on icon "Toggle Bitcoin section" at bounding box center [282, 412] width 4 height 11
type textarea "*"
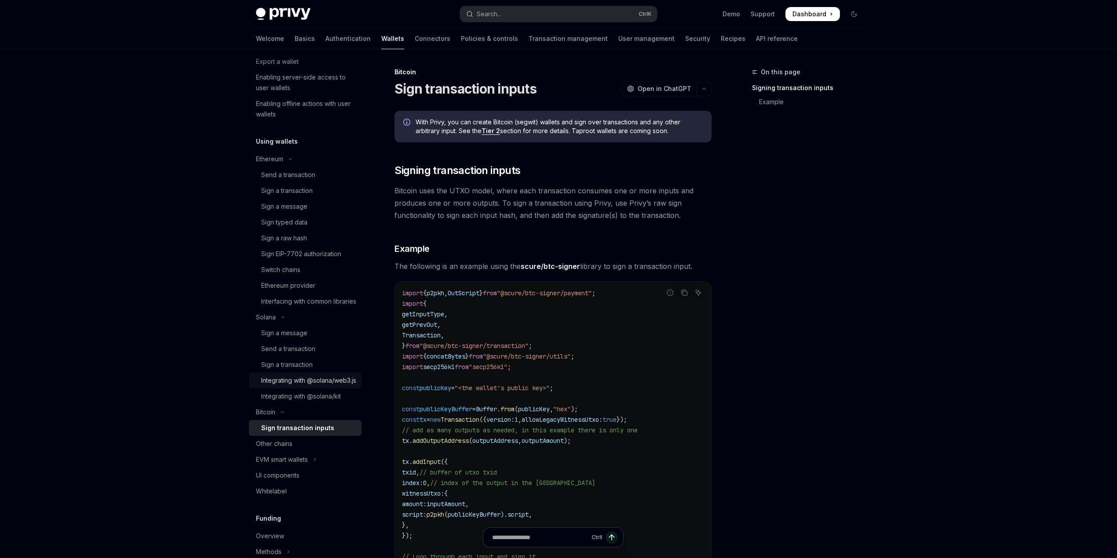
scroll to position [303, 0]
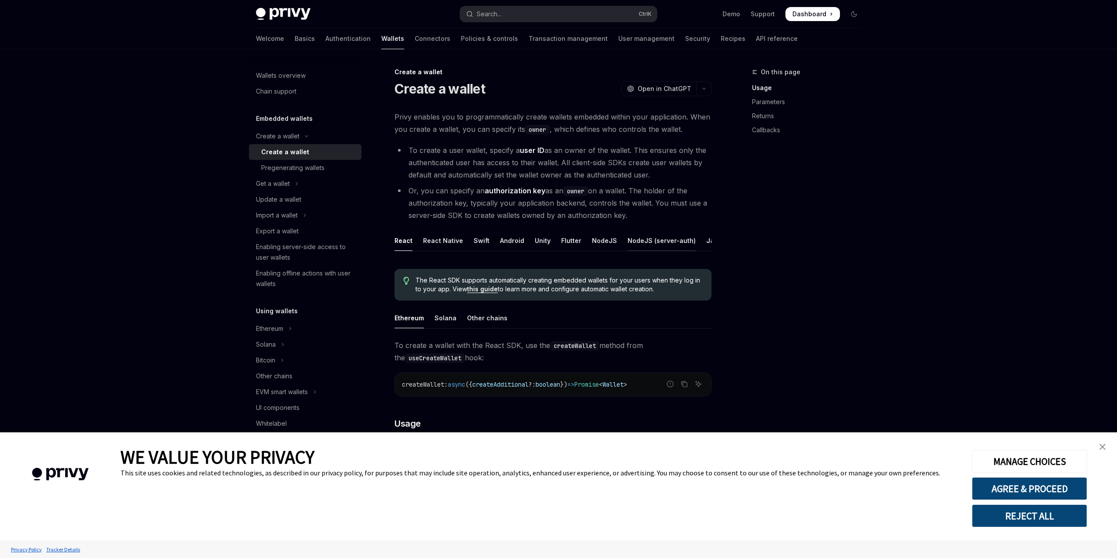
click at [636, 243] on div "NodeJS (server-auth)" at bounding box center [661, 240] width 68 height 21
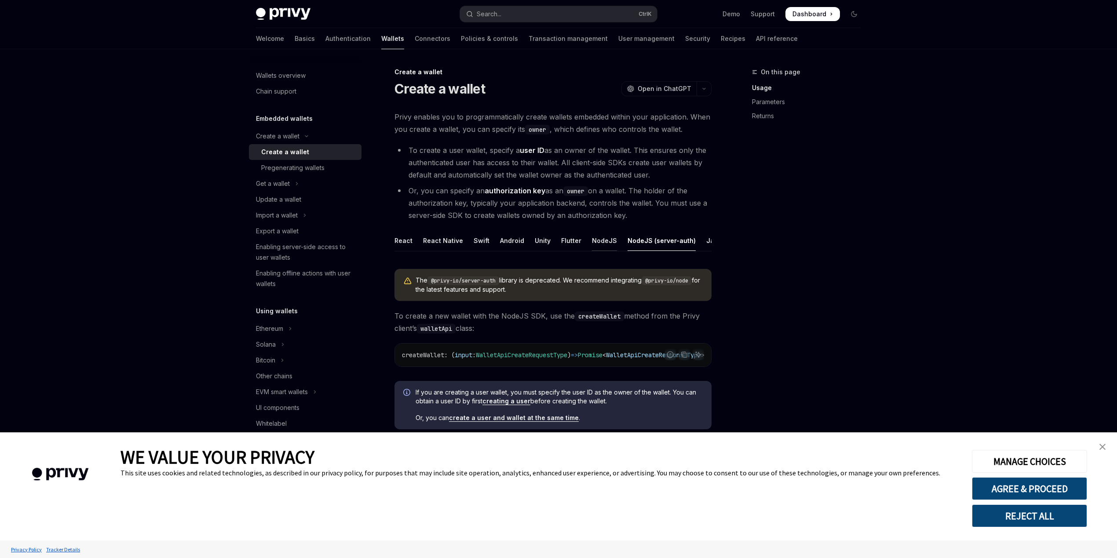
click at [600, 238] on div "NodeJS" at bounding box center [604, 240] width 25 height 21
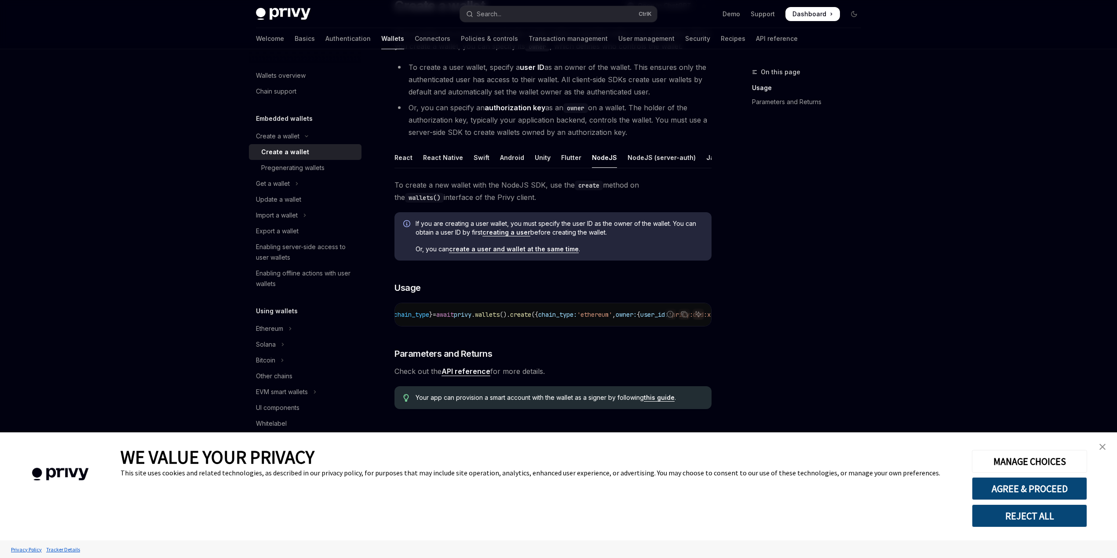
scroll to position [0, 57]
click at [628, 147] on div "NodeJS (server-auth)" at bounding box center [661, 157] width 68 height 21
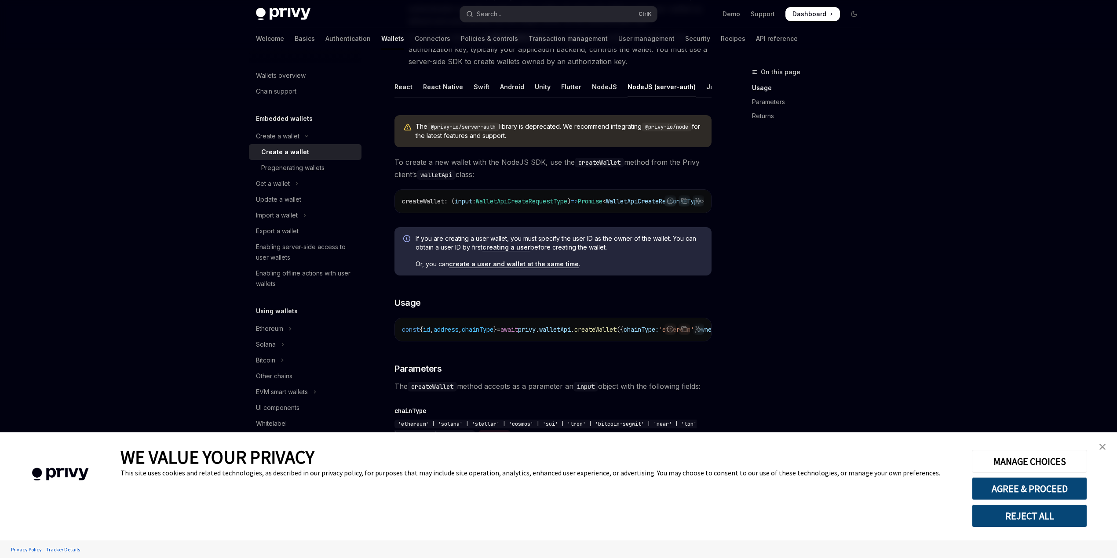
scroll to position [155, 0]
click at [599, 88] on div "NodeJS" at bounding box center [604, 86] width 25 height 21
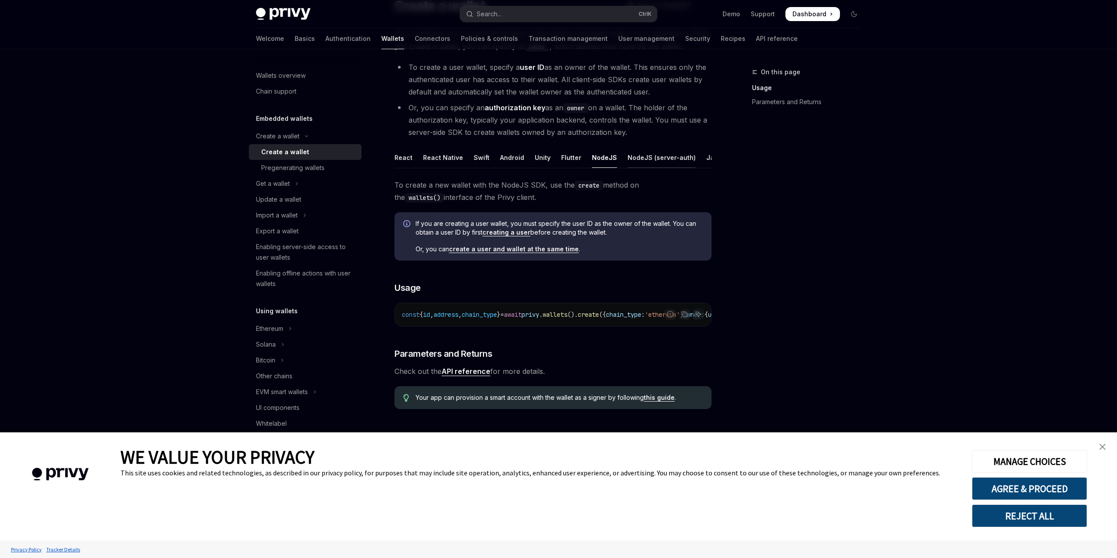
click at [637, 147] on div "NodeJS (server-auth)" at bounding box center [661, 157] width 68 height 21
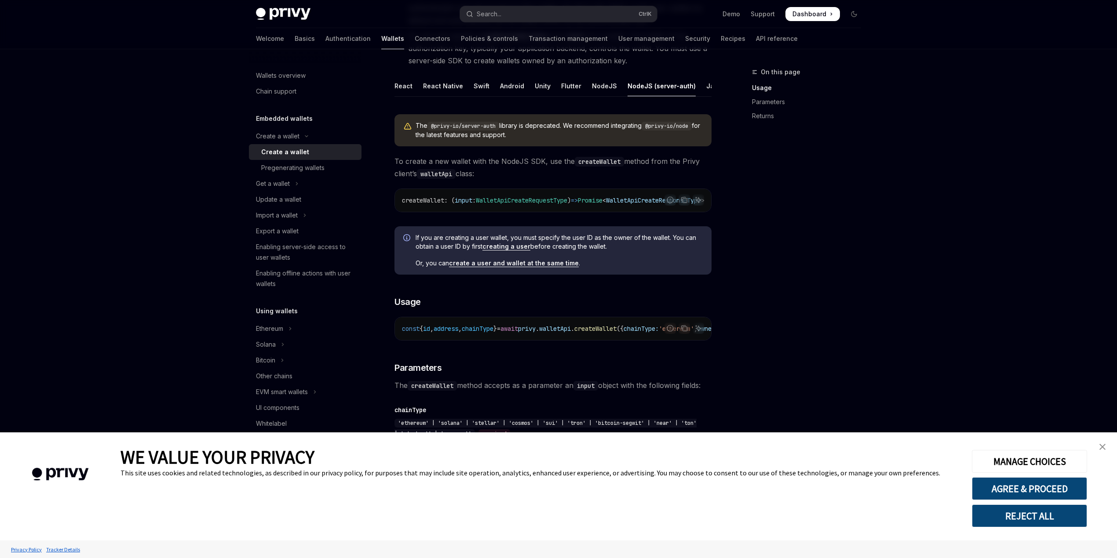
scroll to position [0, 58]
click at [648, 85] on div "Java" at bounding box center [655, 86] width 15 height 21
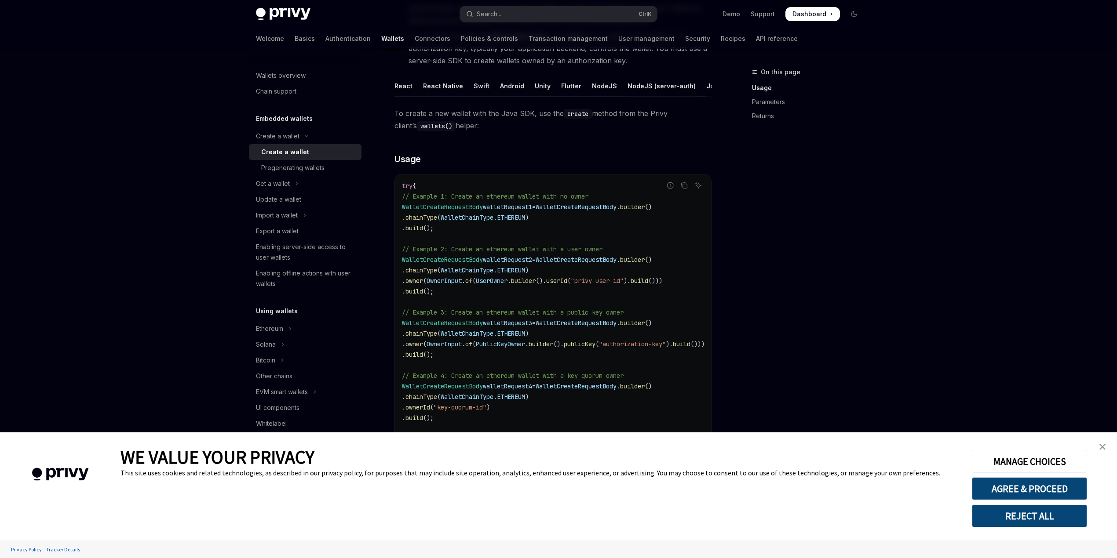
click at [667, 87] on div "NodeJS (server-auth)" at bounding box center [661, 86] width 68 height 21
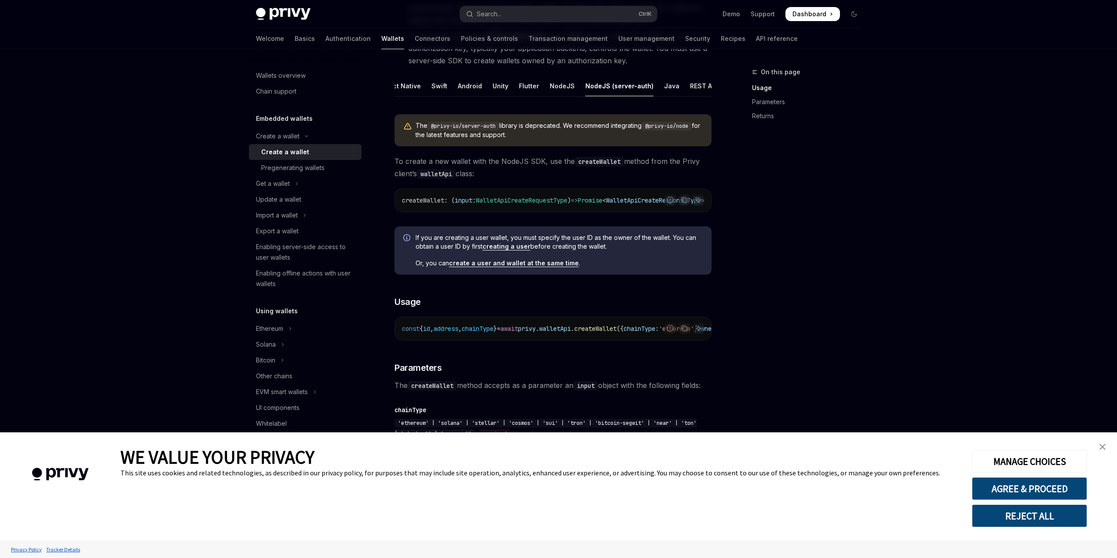
scroll to position [0, 60]
click at [672, 87] on div "REST API" at bounding box center [686, 86] width 28 height 21
type textarea "*"
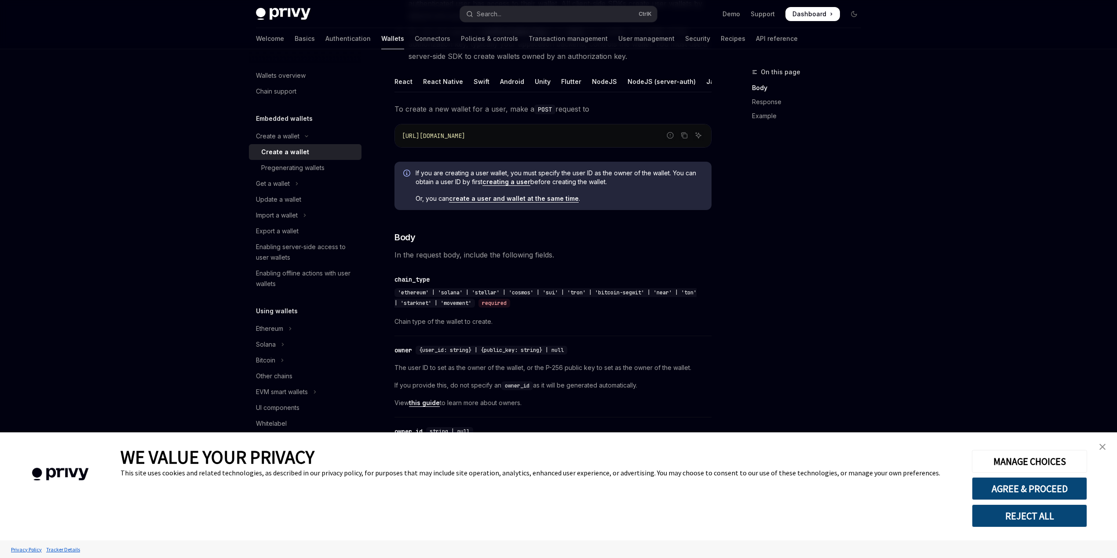
scroll to position [155, 0]
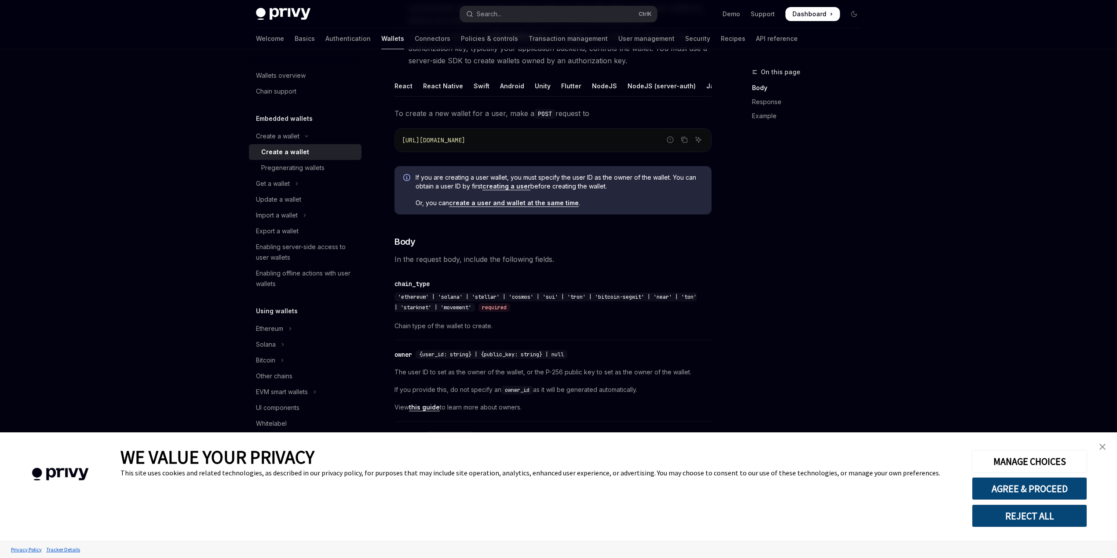
drag, startPoint x: 599, startPoint y: 150, endPoint x: 458, endPoint y: 152, distance: 140.7
click at [458, 146] on code "[URL][DOMAIN_NAME]" at bounding box center [553, 140] width 302 height 11
click at [568, 146] on code "[URL][DOMAIN_NAME]" at bounding box center [553, 140] width 302 height 11
